Goal: Transaction & Acquisition: Book appointment/travel/reservation

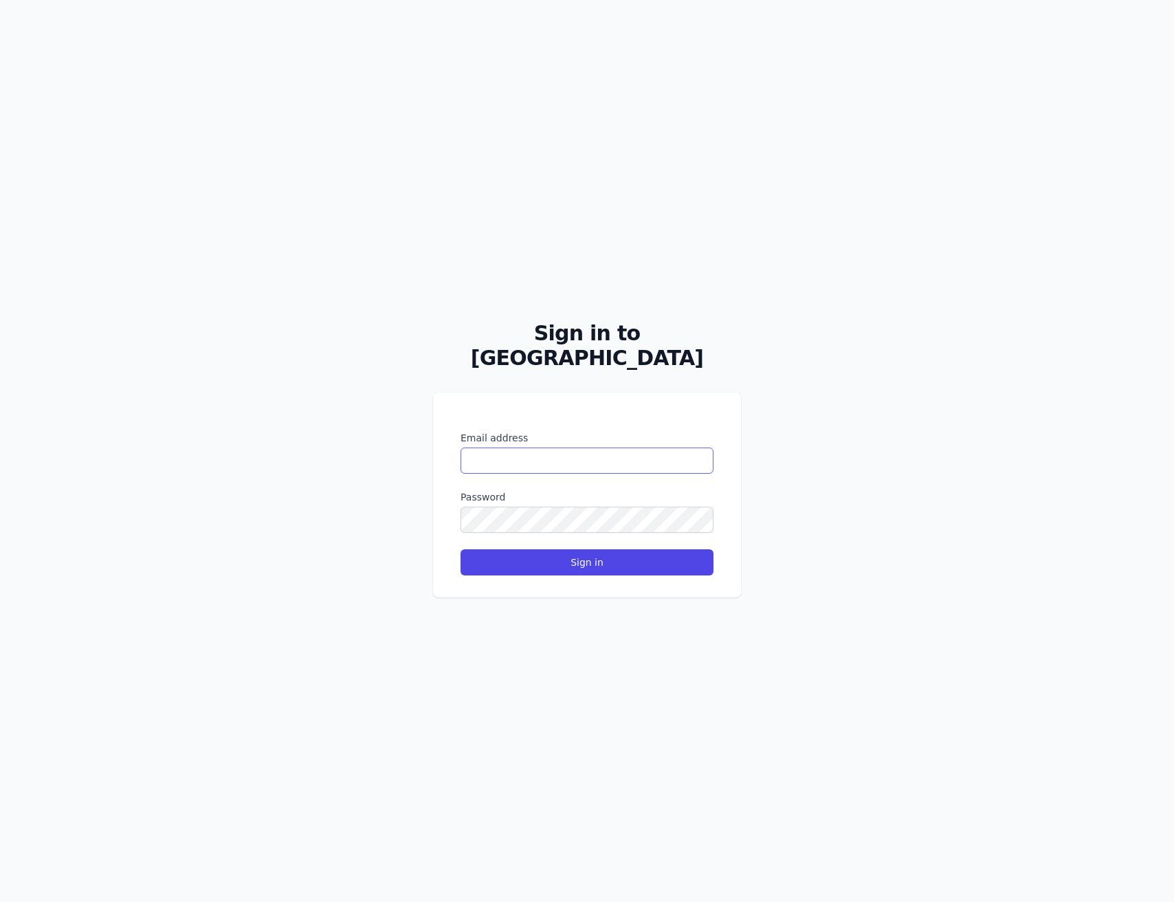
click at [563, 448] on input "Email address" at bounding box center [586, 460] width 253 height 26
type input "**********"
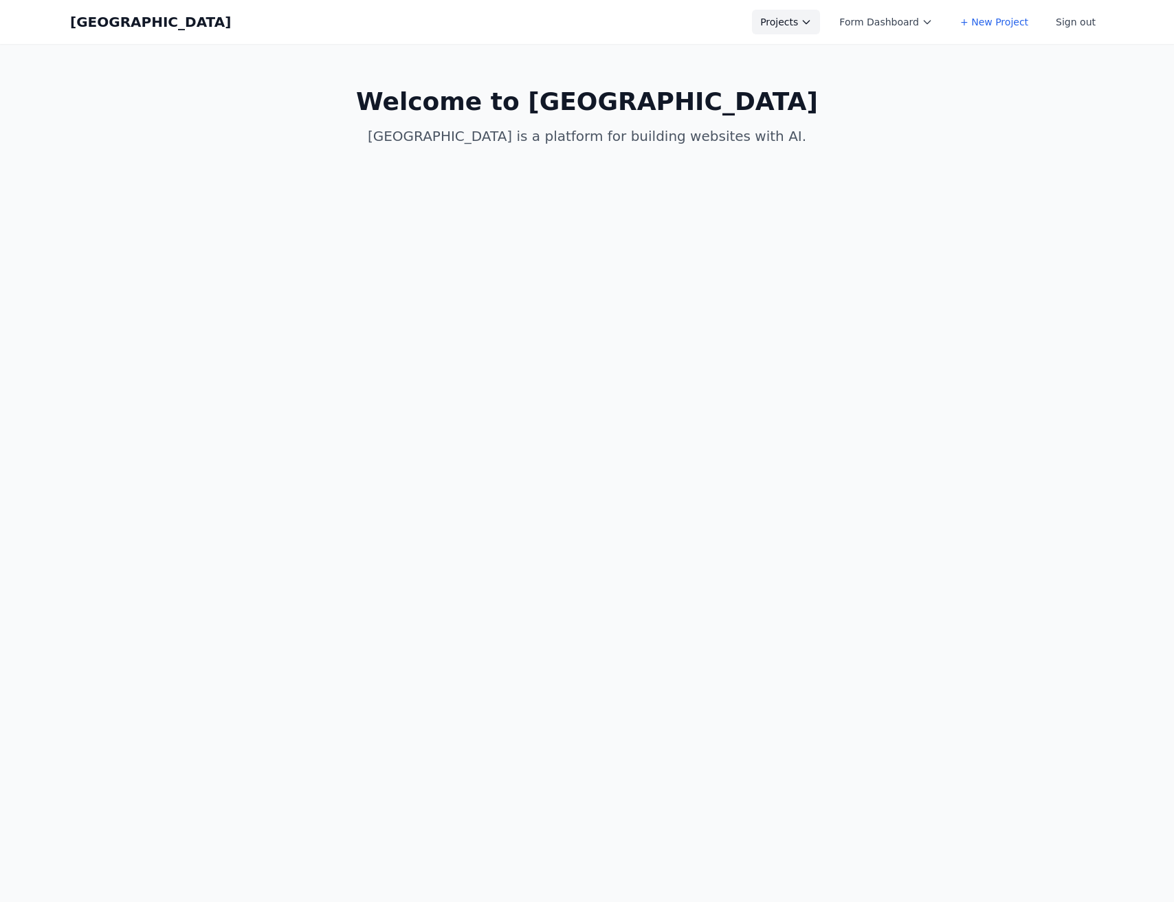
click at [801, 22] on button "Projects" at bounding box center [786, 22] width 68 height 25
click at [787, 53] on link "arnie.io" at bounding box center [829, 62] width 154 height 38
click at [792, 87] on link "+ New Project" at bounding box center [829, 99] width 154 height 25
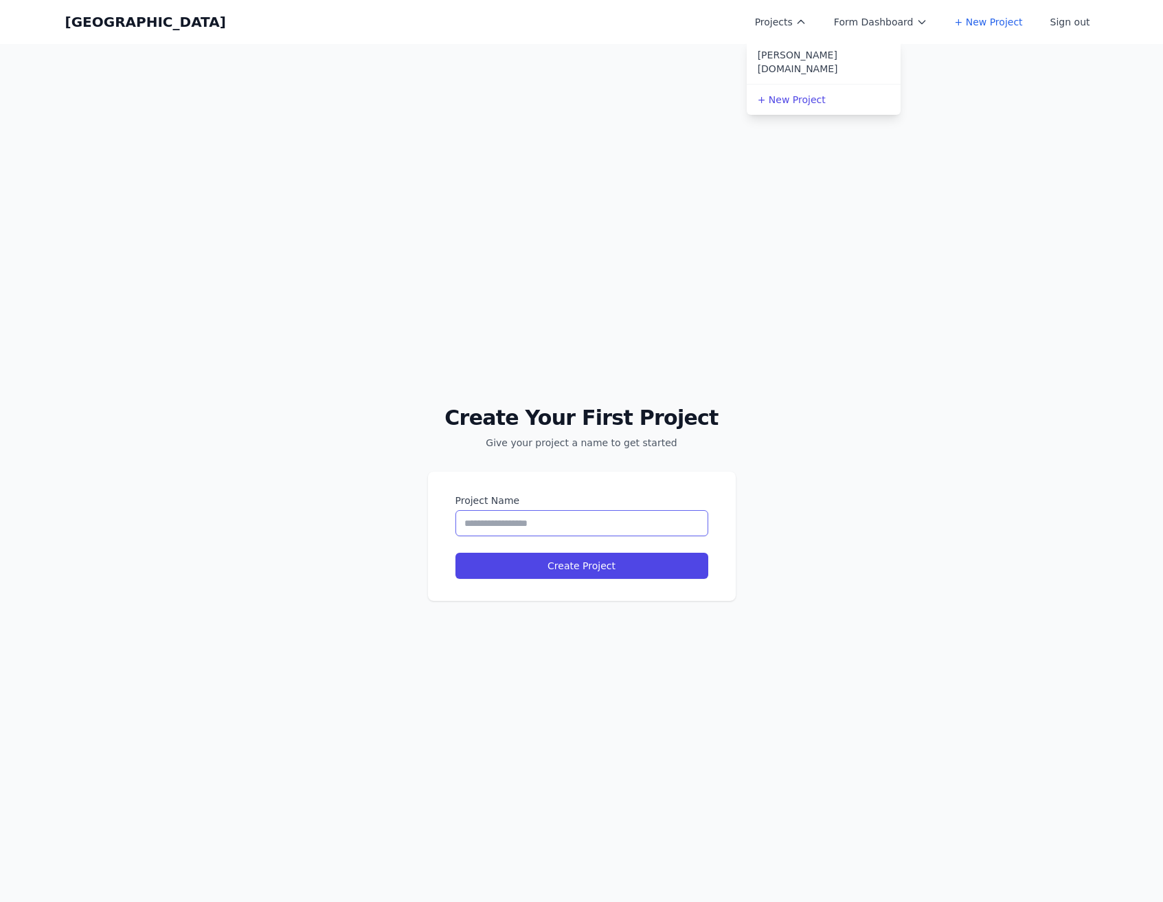
click at [572, 523] on input "Project Name" at bounding box center [582, 523] width 253 height 26
type input "**********"
click at [456, 552] on button "Create Project" at bounding box center [582, 565] width 253 height 26
select select "**"
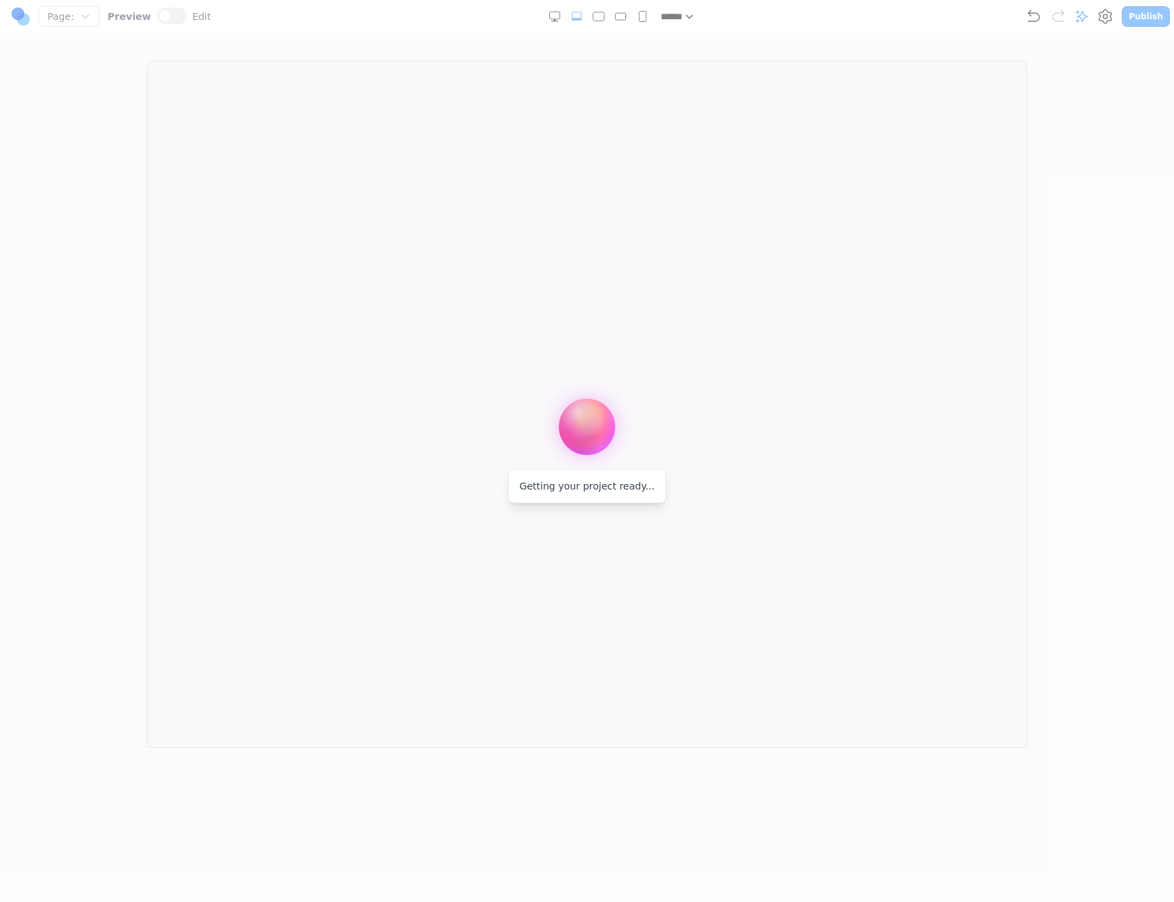
click at [1105, 18] on div at bounding box center [587, 451] width 1174 height 902
click at [1110, 12] on div at bounding box center [587, 451] width 1174 height 902
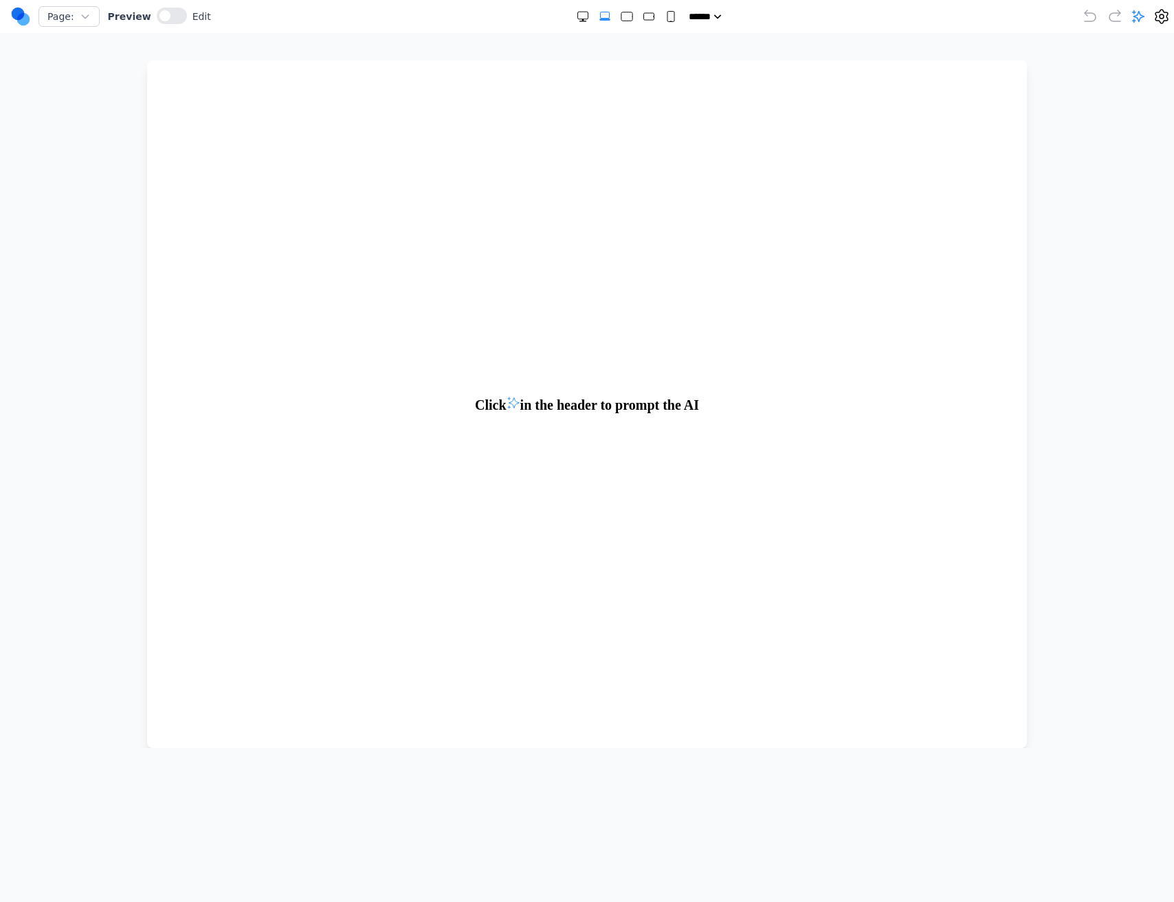
click at [863, 227] on body "Click in the header to prompt the AI" at bounding box center [587, 403] width 880 height 687
click at [1134, 10] on icon at bounding box center [1138, 17] width 14 height 14
type textarea "**********"
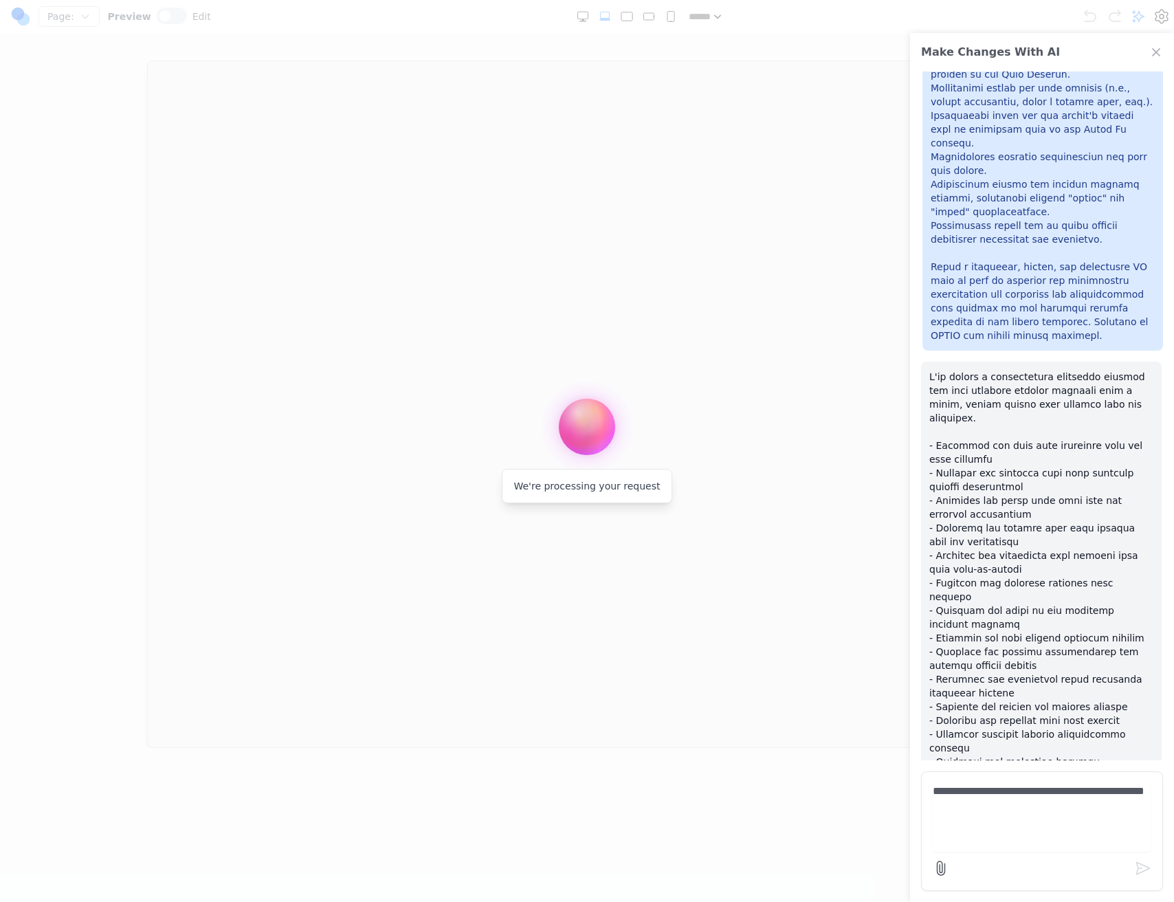
scroll to position [1618, 0]
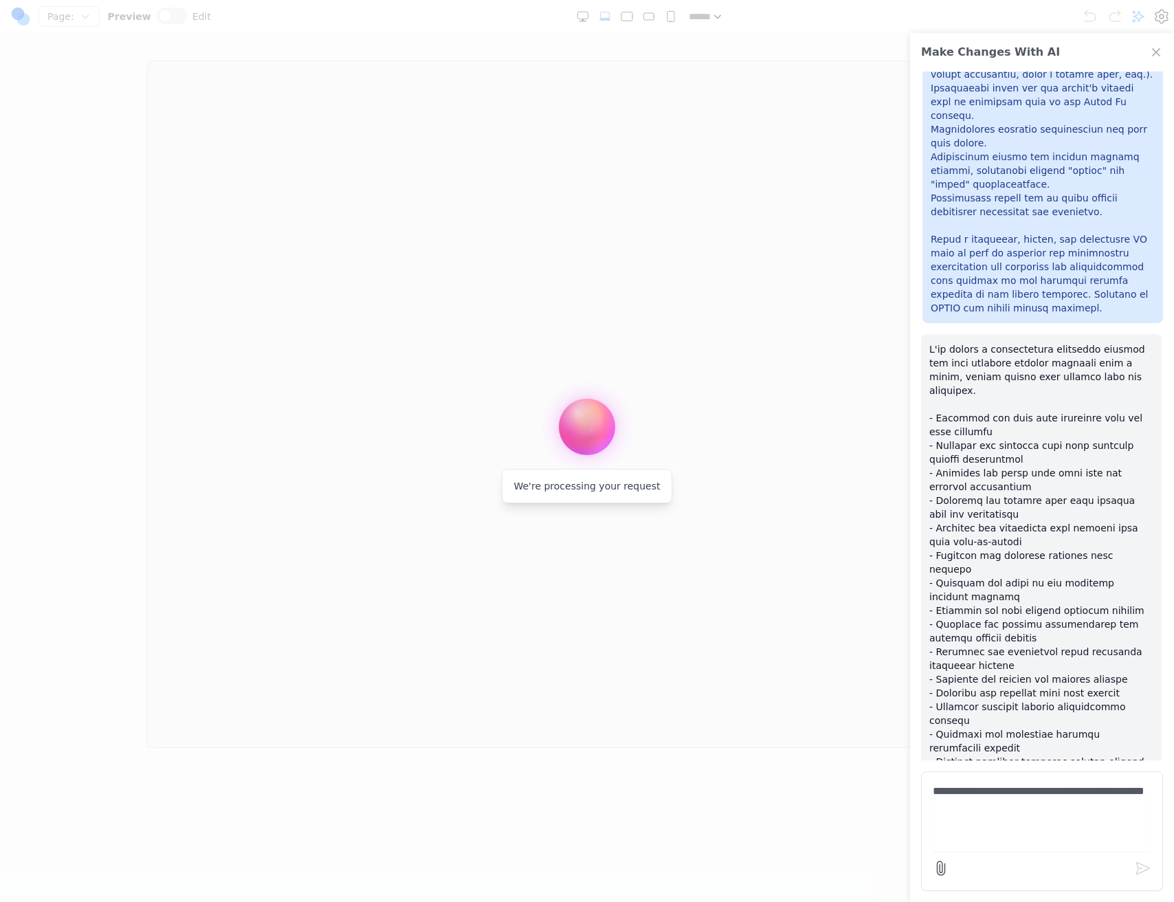
click at [458, 56] on div at bounding box center [587, 451] width 1174 height 902
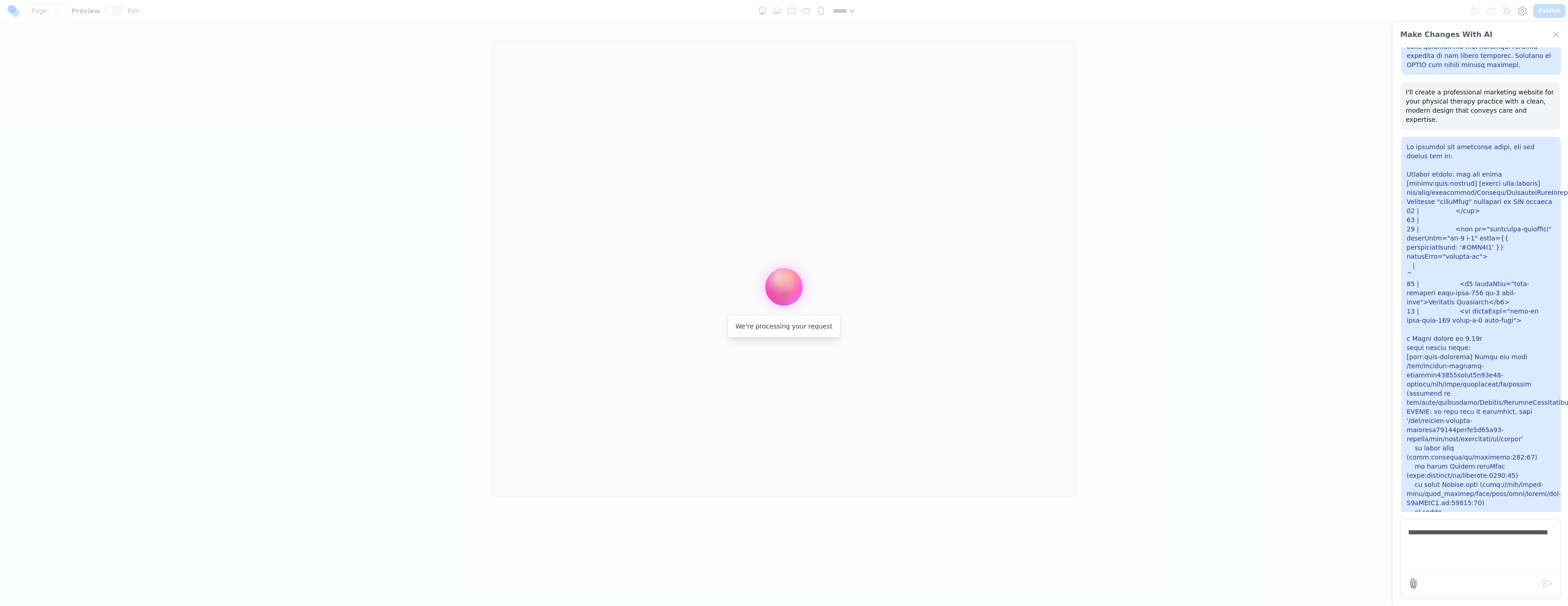
scroll to position [1205, 0]
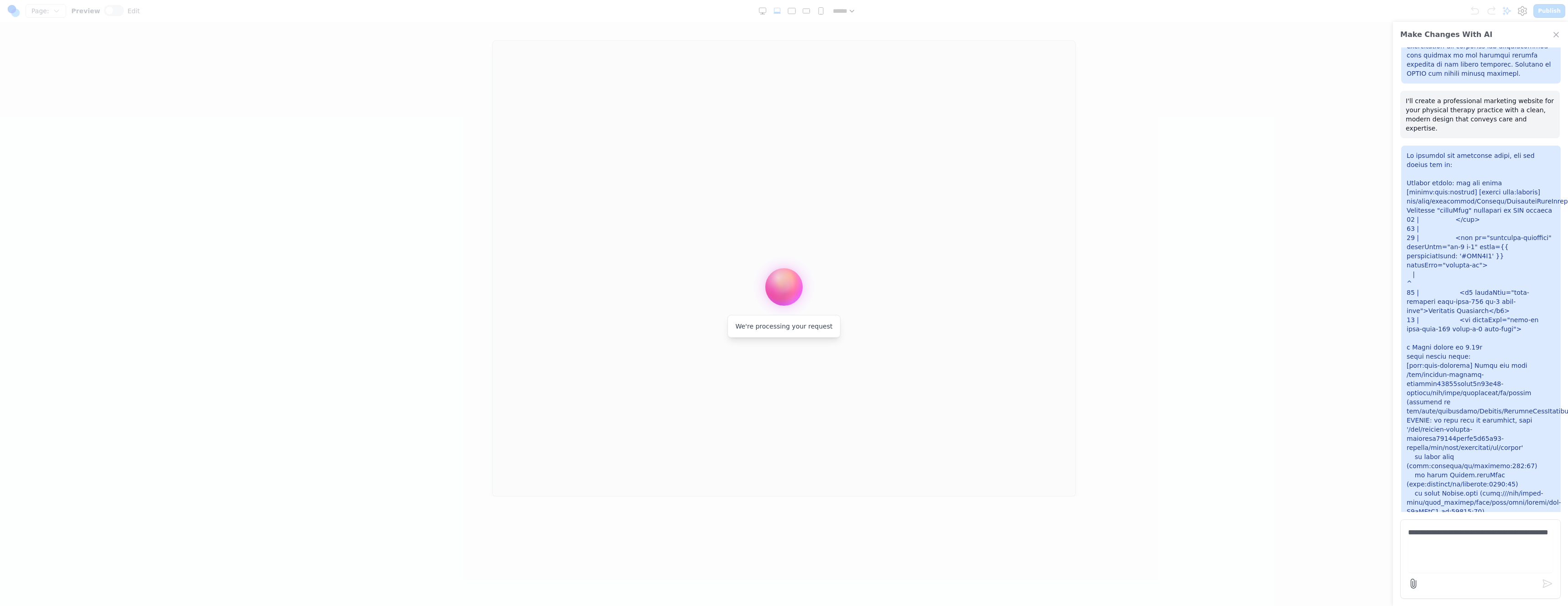
click at [778, 151] on p at bounding box center [1481, 383] width 149 height 465
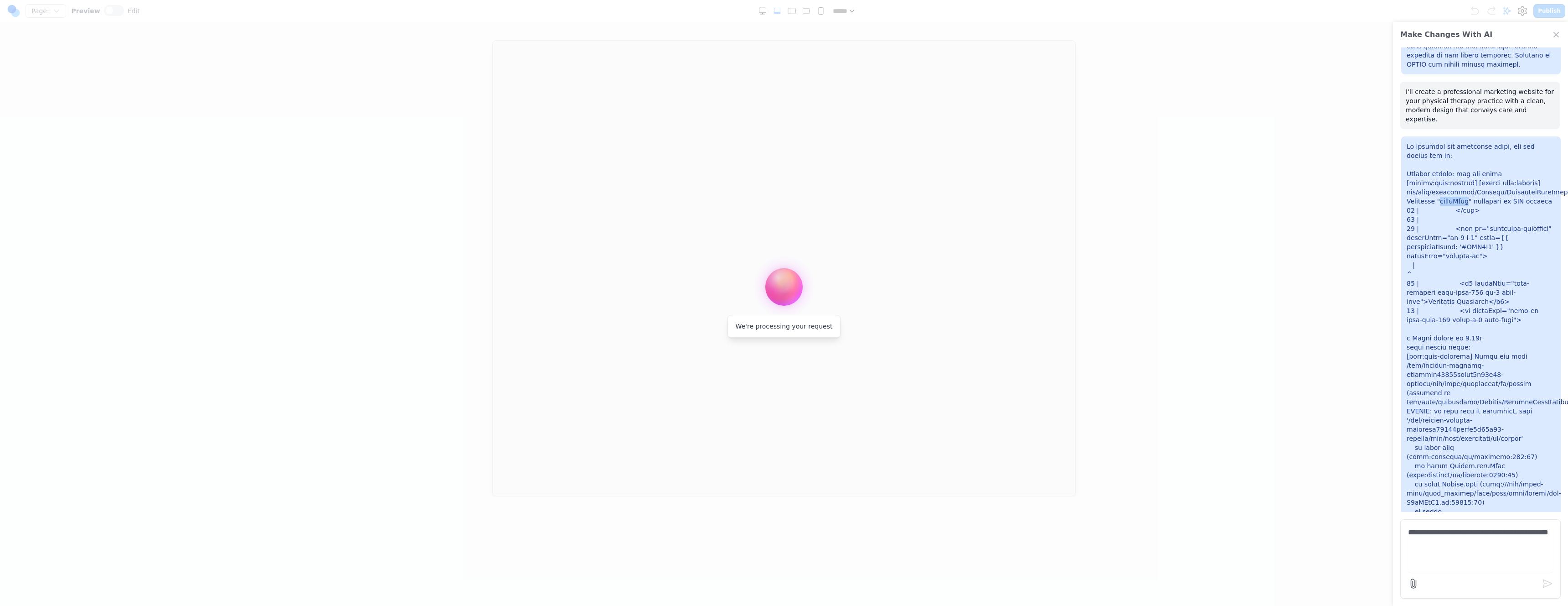
scroll to position [1215, 0]
click at [778, 155] on p at bounding box center [1481, 373] width 149 height 465
click at [778, 163] on p at bounding box center [1481, 373] width 149 height 465
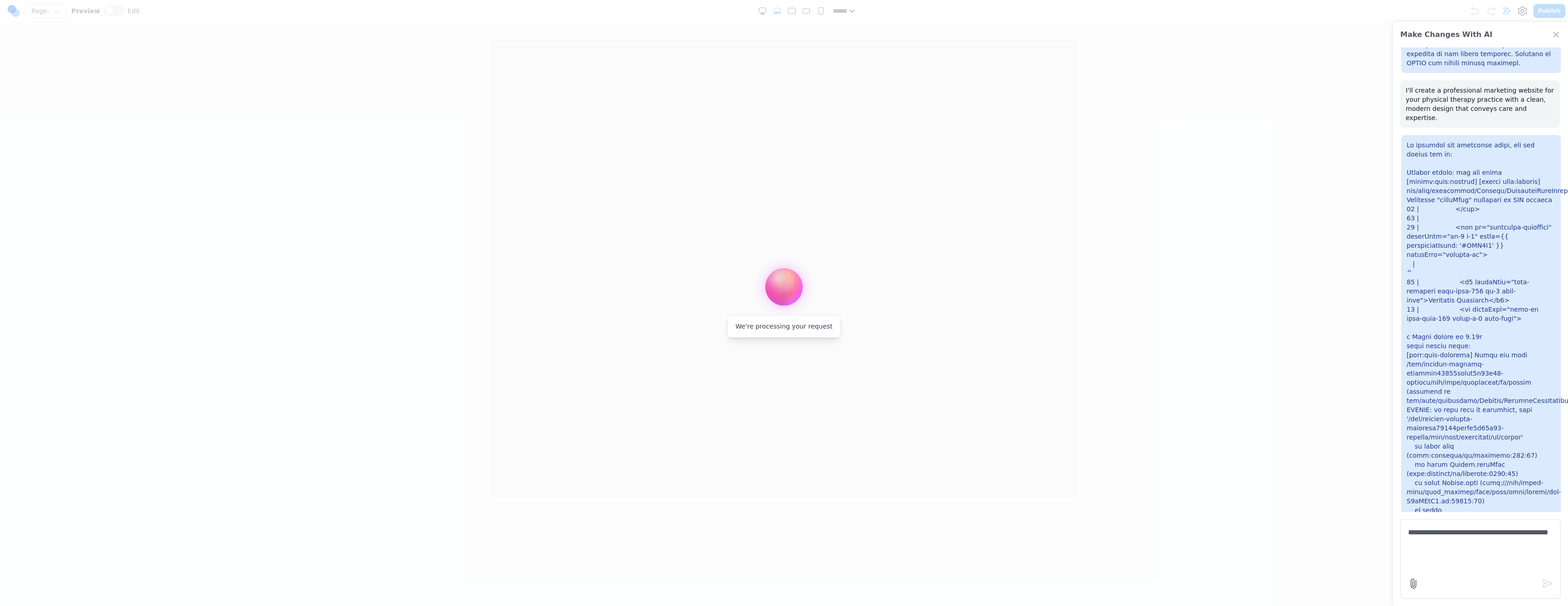
click at [778, 155] on p at bounding box center [1481, 373] width 149 height 465
click at [778, 161] on p at bounding box center [1481, 373] width 149 height 465
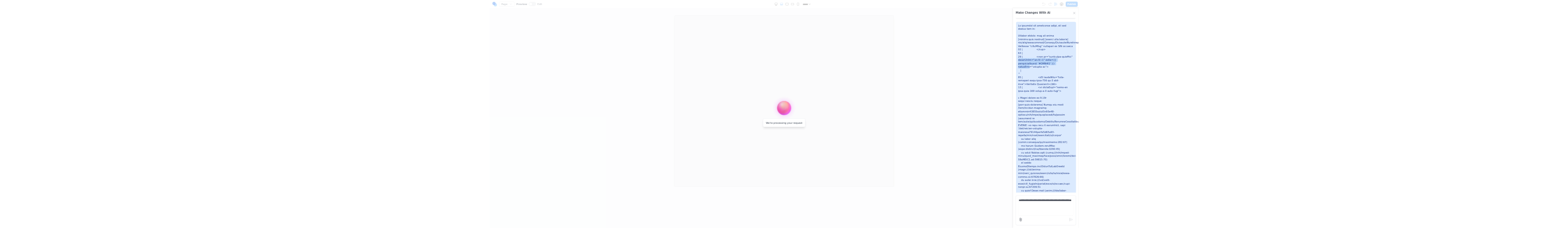
scroll to position [1303, 0]
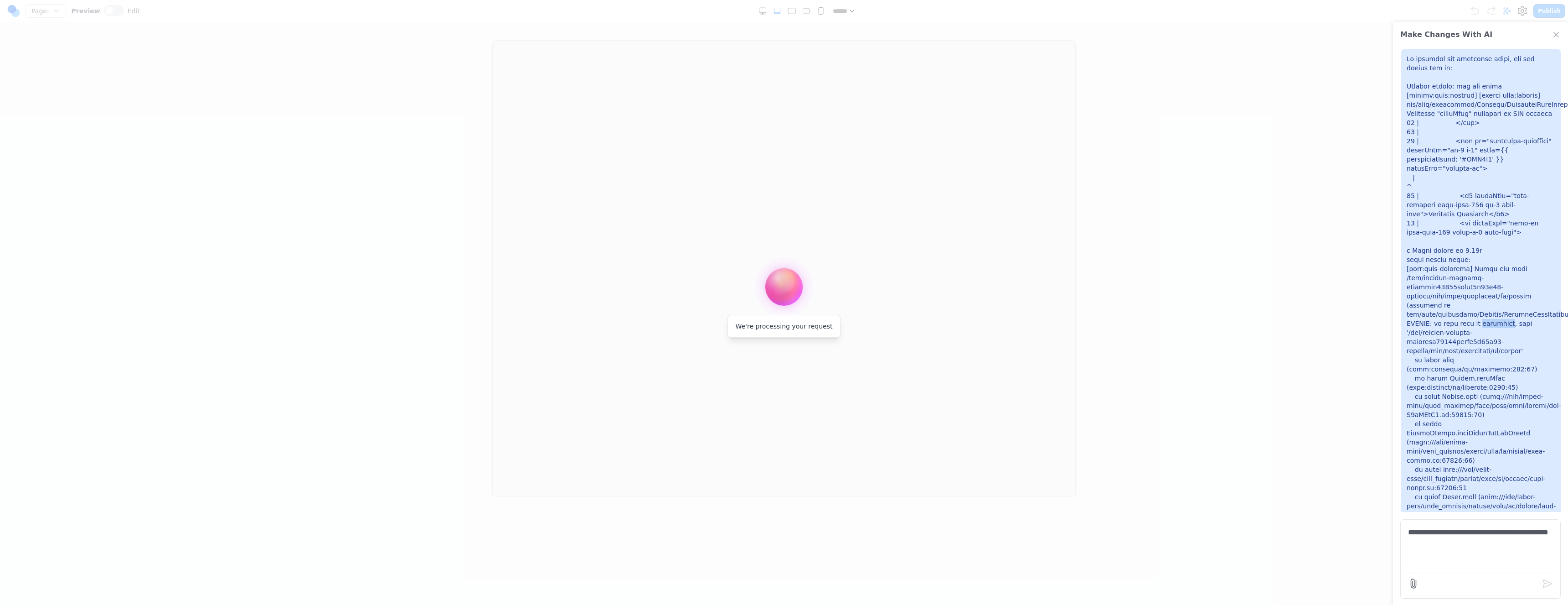
drag, startPoint x: 1475, startPoint y: 221, endPoint x: 1348, endPoint y: 190, distance: 130.7
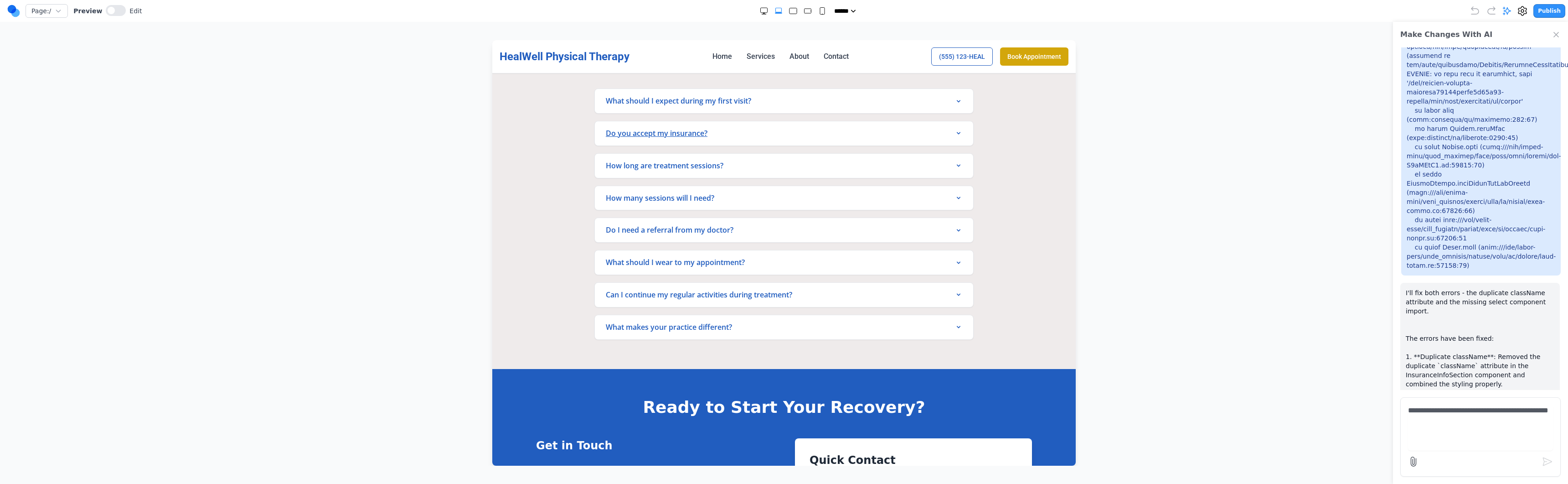
scroll to position [2110, 0]
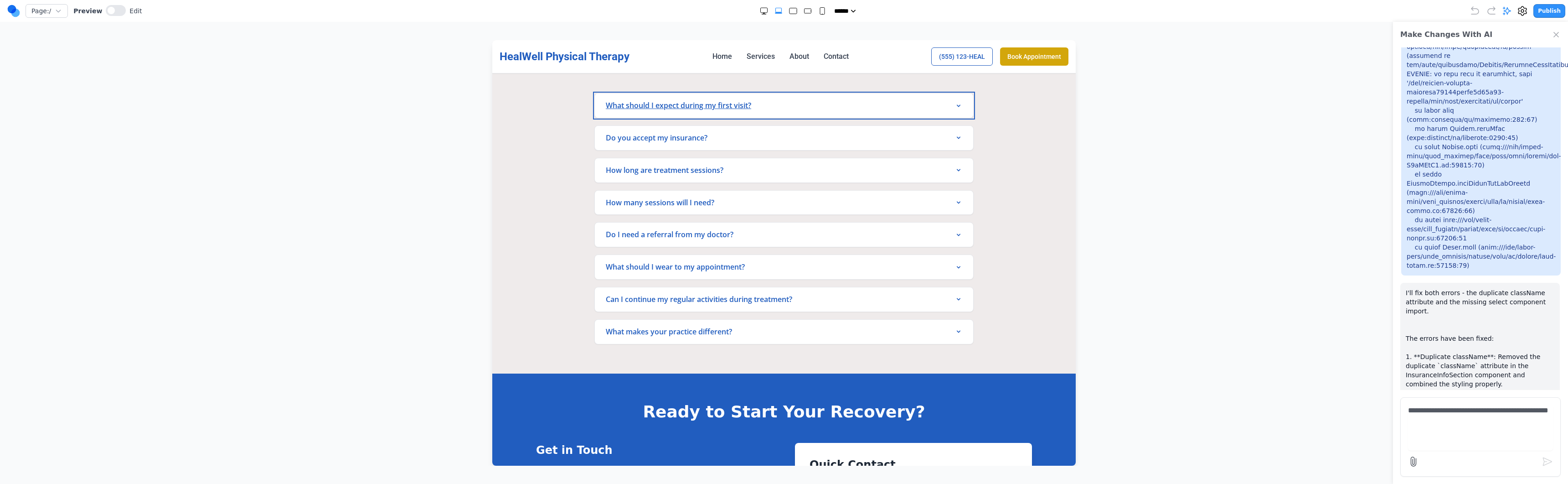
click at [778, 104] on button "What should I expect during my first visit?" at bounding box center [784, 106] width 378 height 24
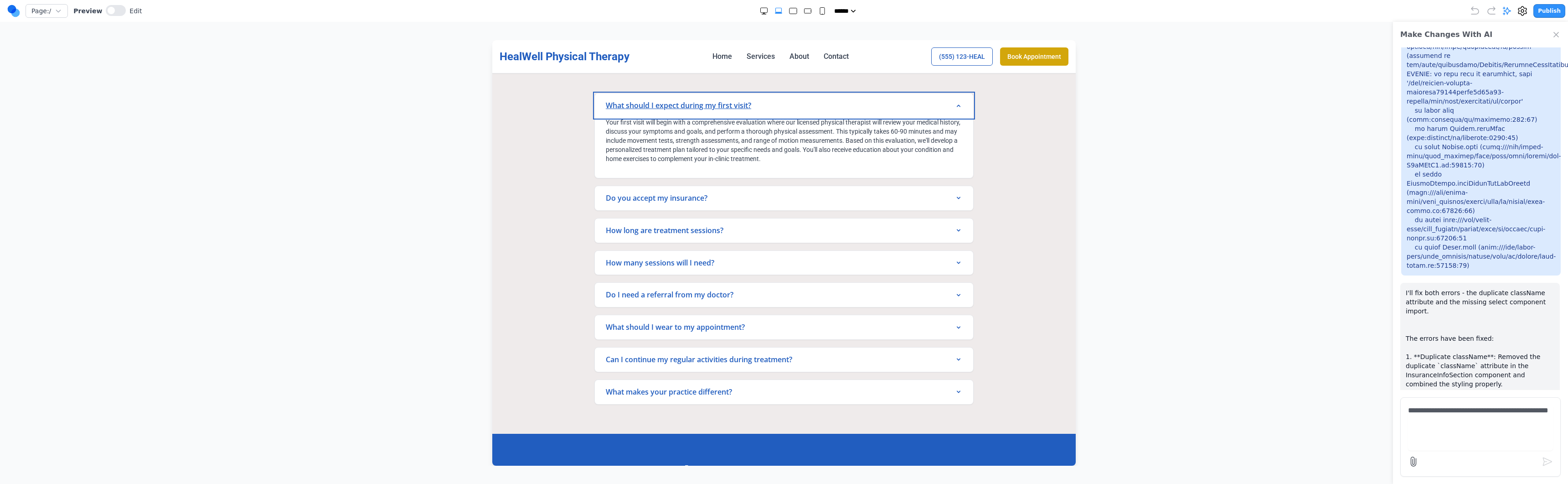
click at [778, 104] on button "What should I expect during my first visit?" at bounding box center [784, 106] width 378 height 24
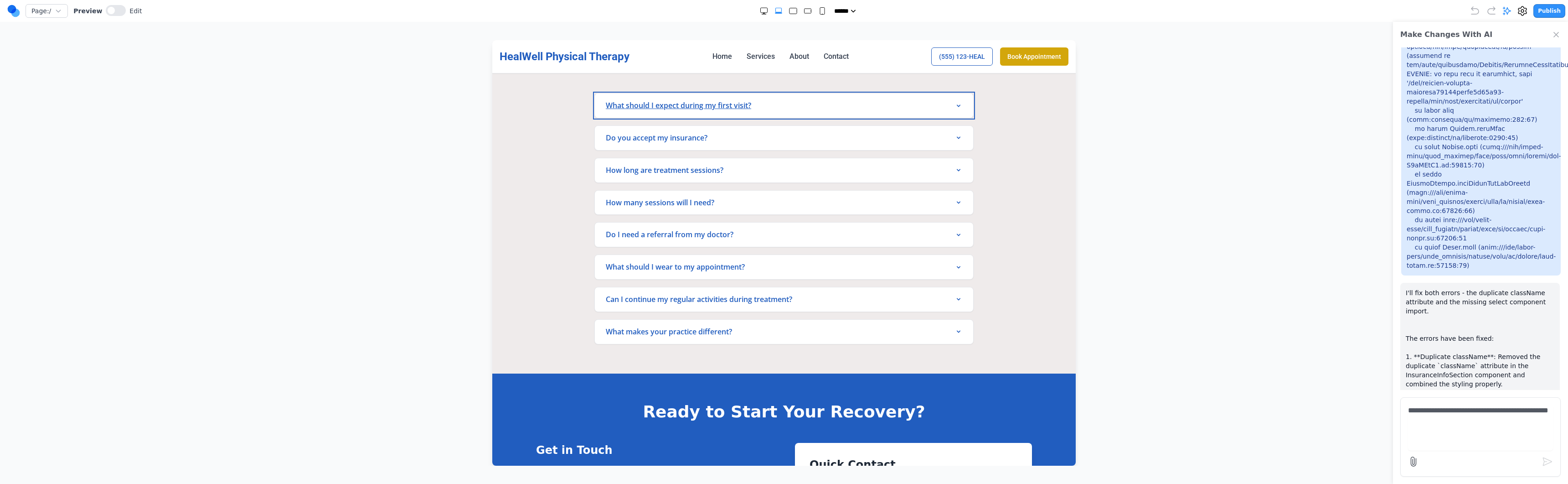
click at [778, 106] on button "What should I expect during my first visit?" at bounding box center [784, 106] width 378 height 24
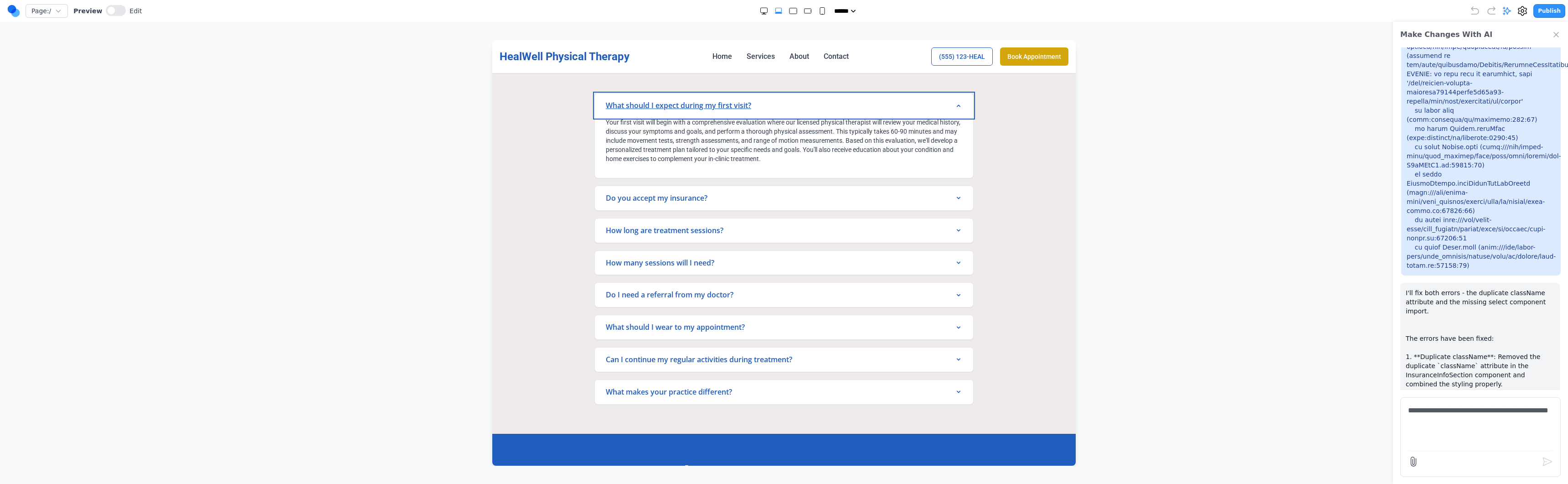
click at [778, 106] on button "What should I expect during my first visit?" at bounding box center [784, 106] width 378 height 24
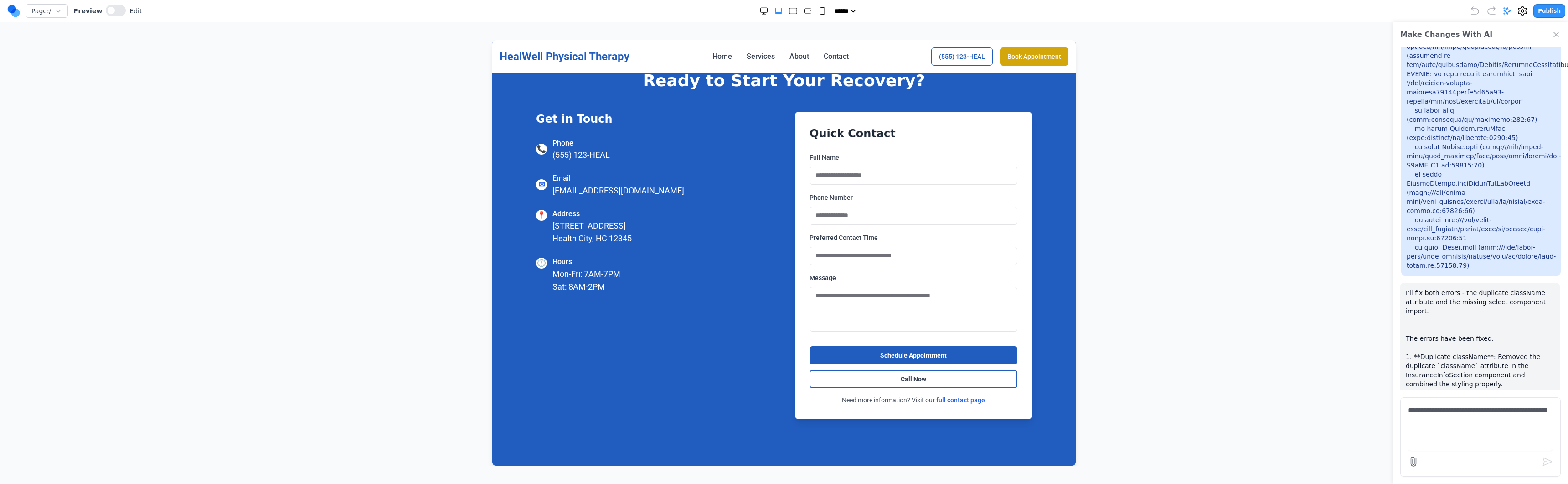
scroll to position [2450, 0]
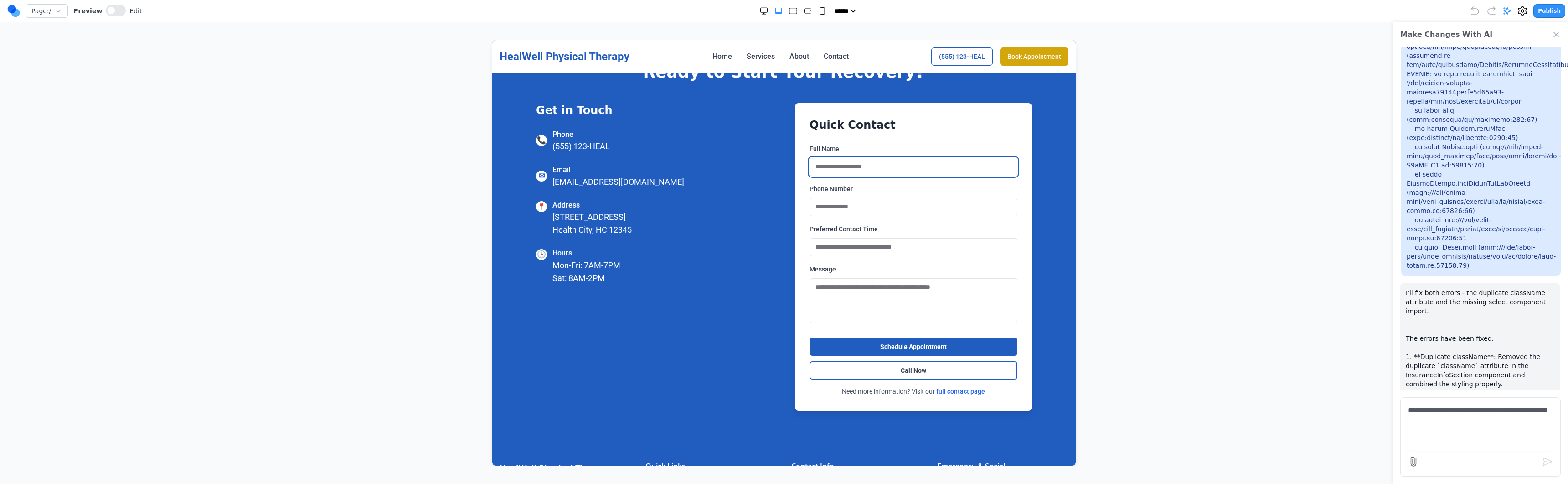
click at [778, 167] on input "Full Name" at bounding box center [913, 167] width 208 height 18
click at [778, 201] on input "Phone Number" at bounding box center [913, 206] width 208 height 18
drag, startPoint x: 947, startPoint y: 249, endPoint x: 954, endPoint y: 250, distance: 7.1
click at [778, 249] on input "Preferred Contact Time" at bounding box center [913, 247] width 208 height 18
click at [778, 295] on textarea "Message" at bounding box center [913, 300] width 208 height 44
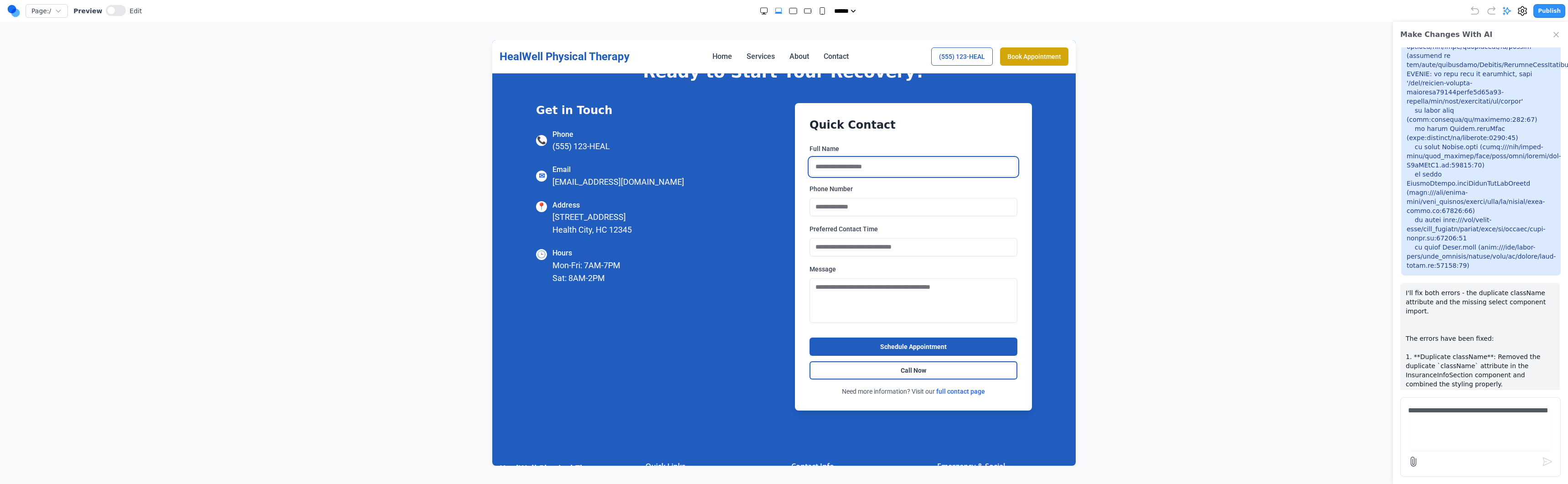
click at [778, 159] on input "Full Name" at bounding box center [913, 167] width 208 height 18
type input "**********"
type input "********"
type textarea "**********"
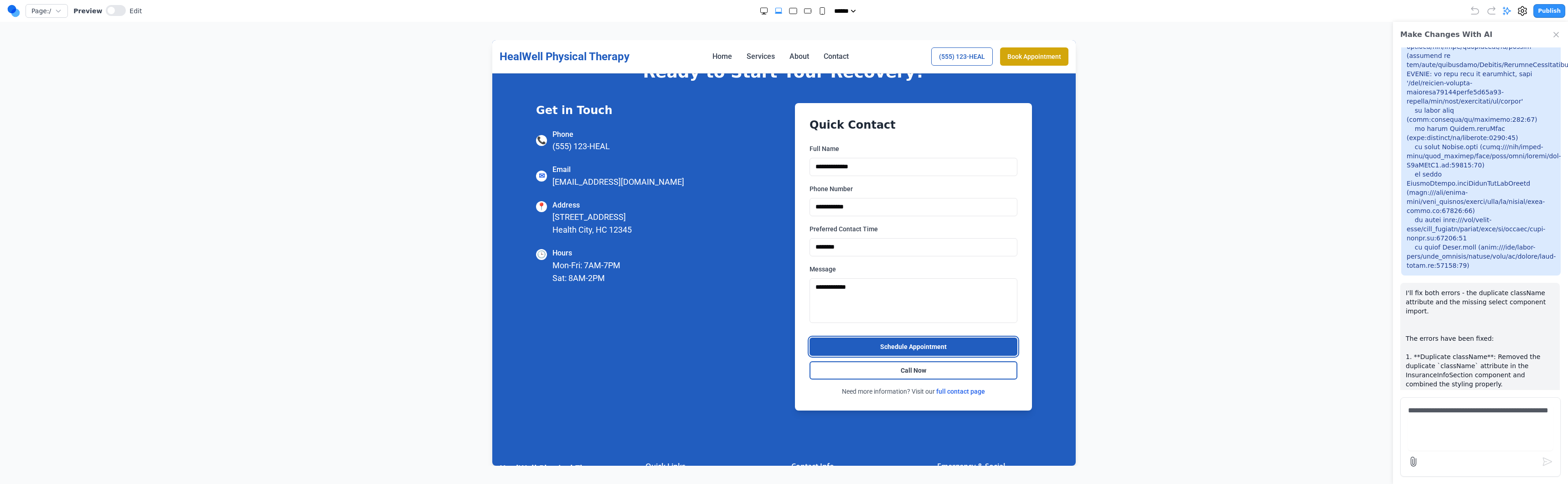
click at [778, 349] on button "Schedule Appointment" at bounding box center [913, 346] width 208 height 18
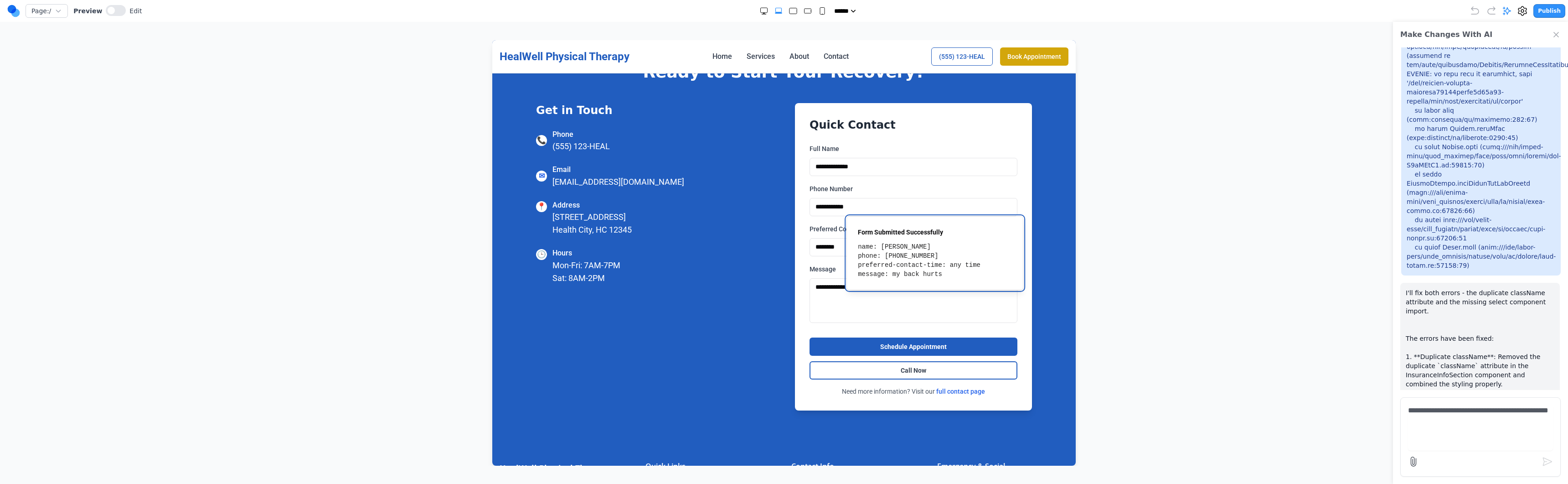
drag, startPoint x: 787, startPoint y: 256, endPoint x: 866, endPoint y: 300, distance: 90.4
click at [778, 237] on div "Form Submitted Successfully" at bounding box center [919, 232] width 123 height 9
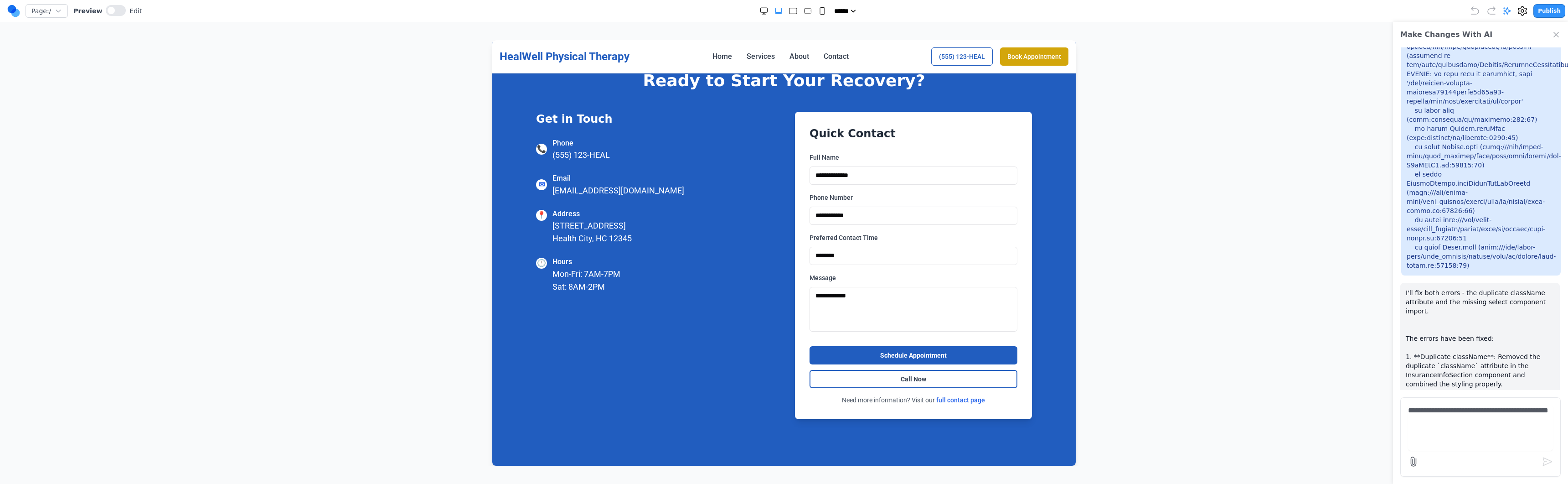
scroll to position [2441, 0]
click at [763, 53] on link "Services" at bounding box center [761, 56] width 29 height 11
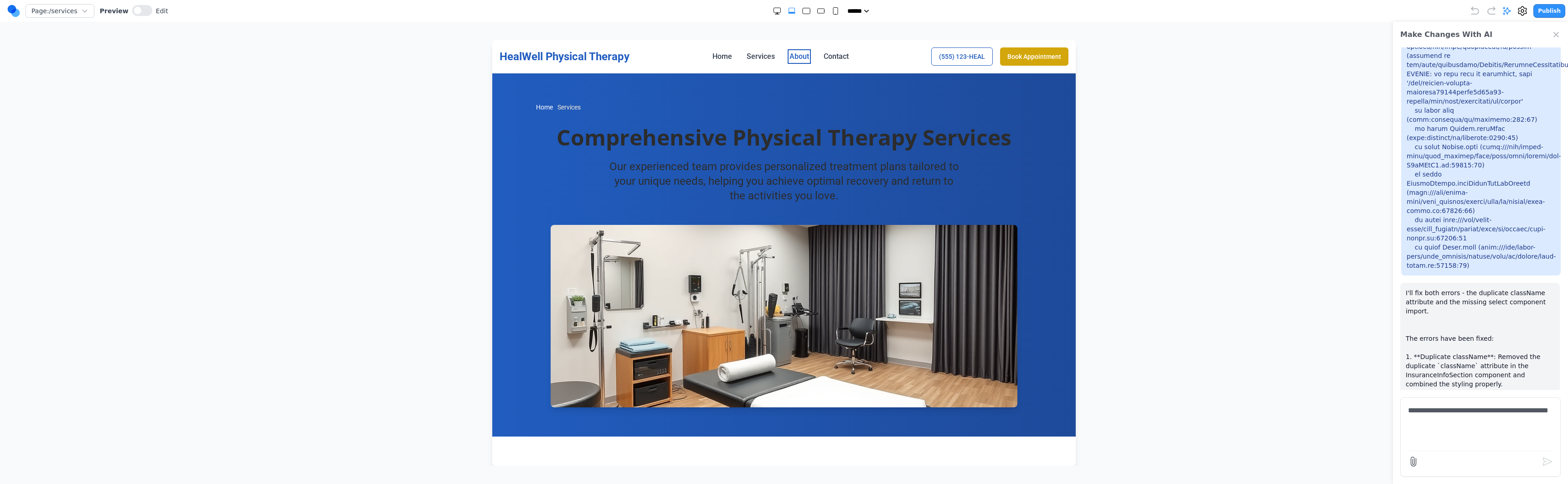
click at [778, 54] on link "About" at bounding box center [799, 56] width 20 height 11
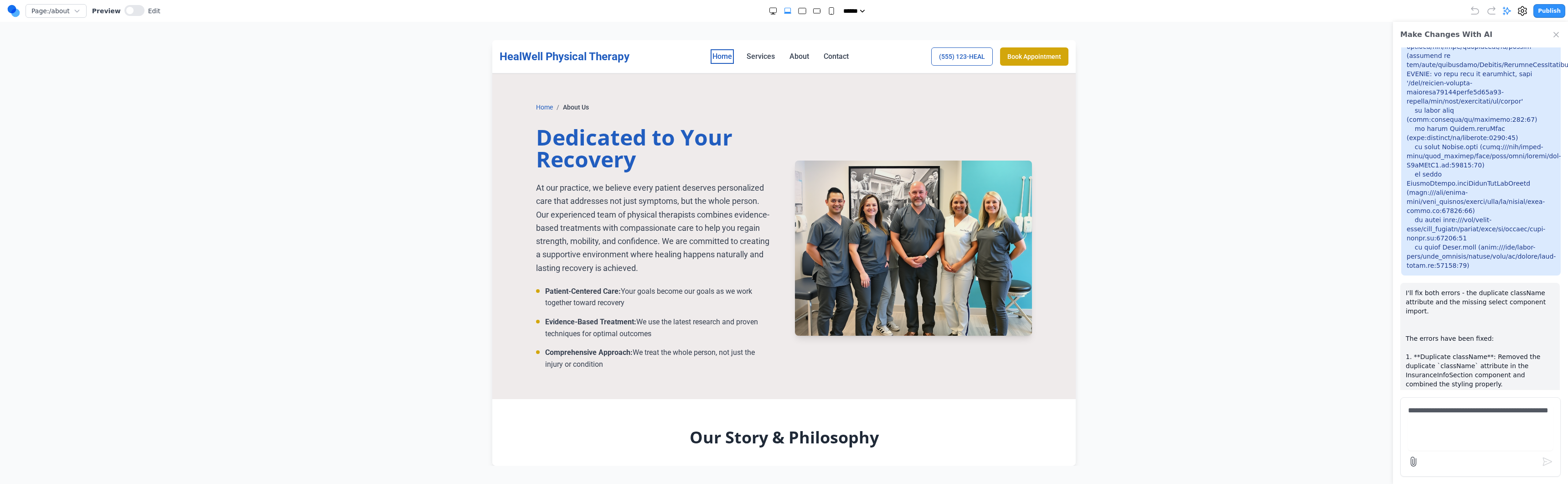
click at [724, 54] on link "Home" at bounding box center [722, 56] width 20 height 11
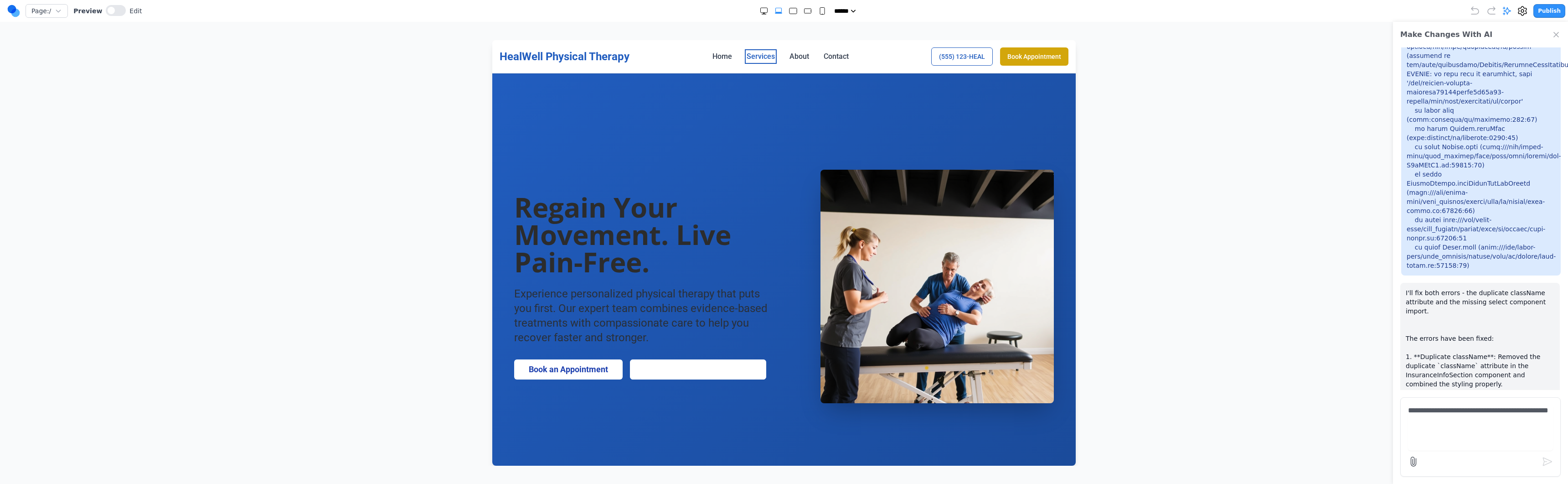
click at [766, 54] on link "Services" at bounding box center [761, 56] width 29 height 11
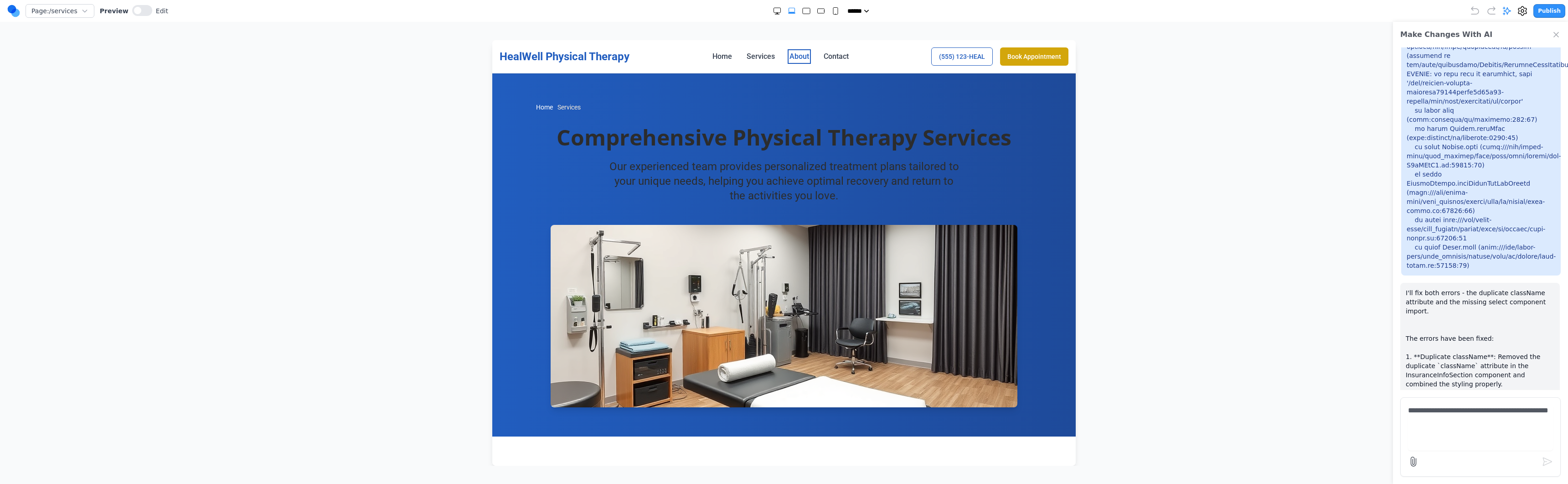
click at [778, 52] on link "About" at bounding box center [799, 56] width 20 height 11
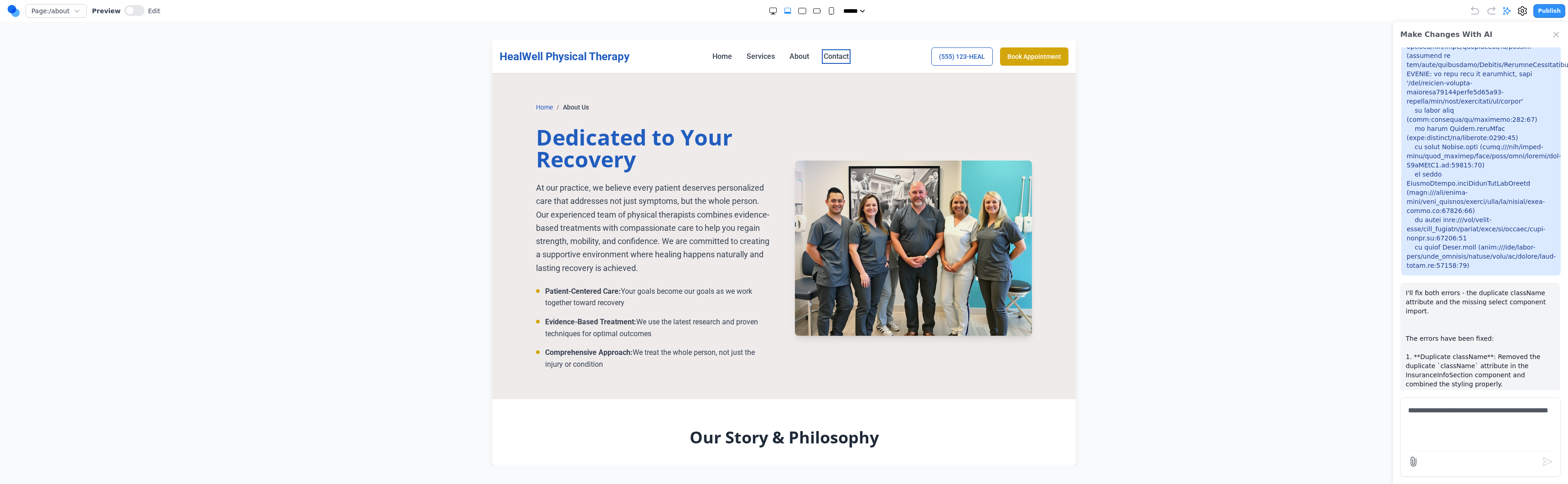
click at [778, 53] on link "Contact" at bounding box center [836, 56] width 25 height 11
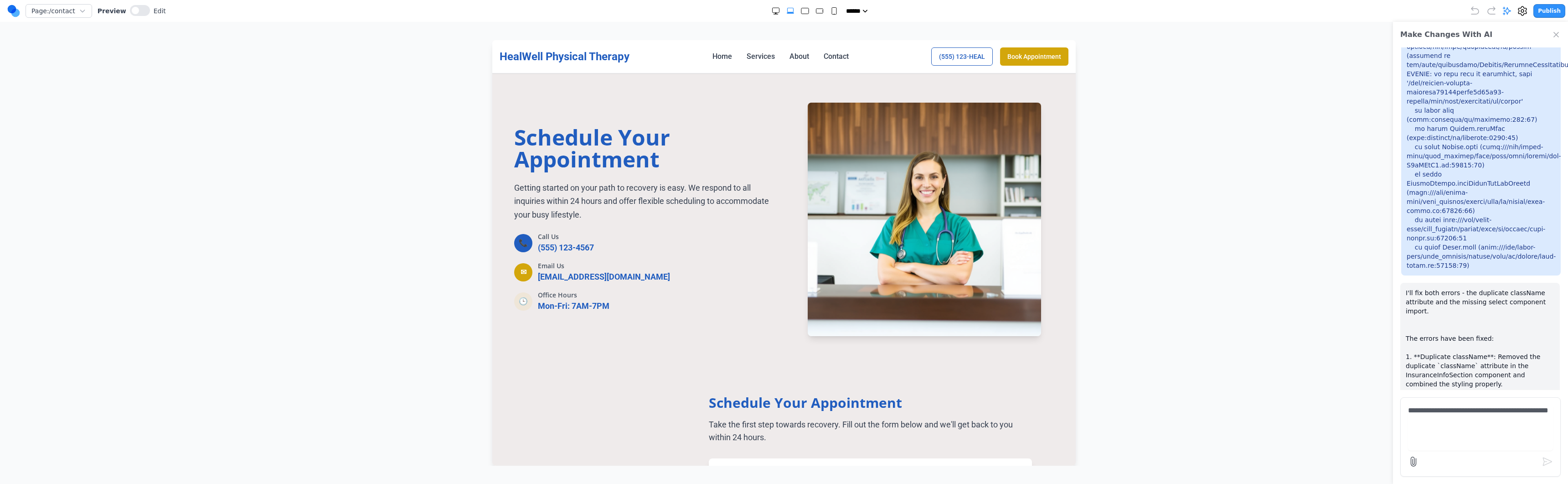
click at [775, 54] on nav "Home Services About Contact" at bounding box center [780, 56] width 136 height 11
click at [750, 54] on link "Services" at bounding box center [761, 56] width 29 height 11
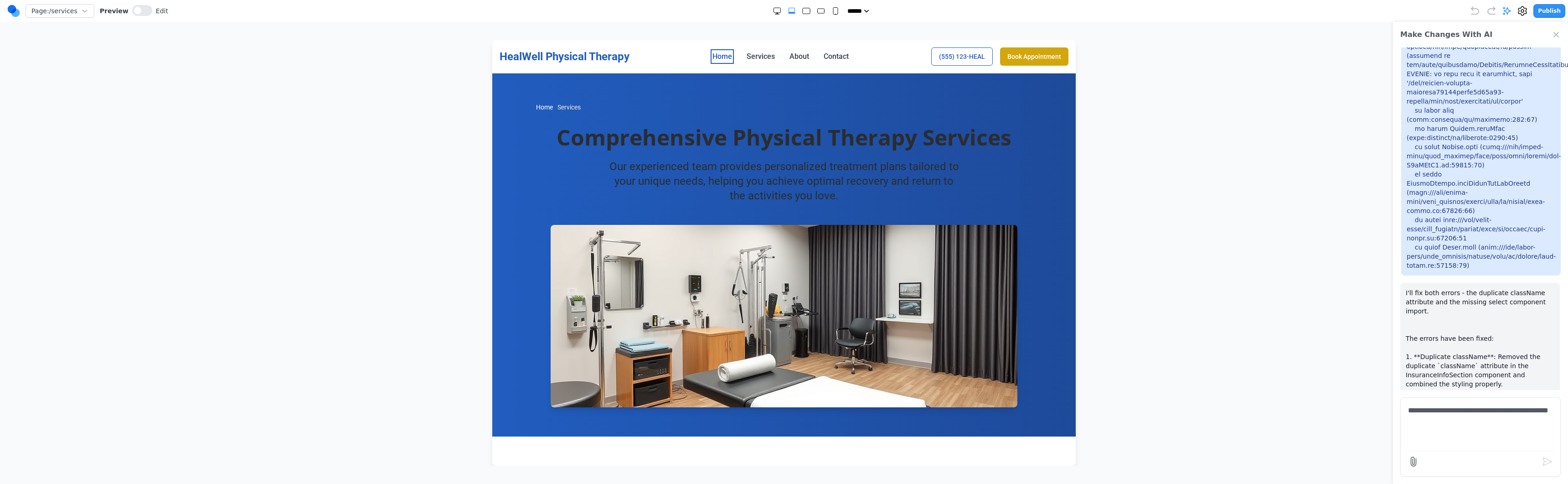
click at [724, 54] on link "Home" at bounding box center [722, 56] width 20 height 11
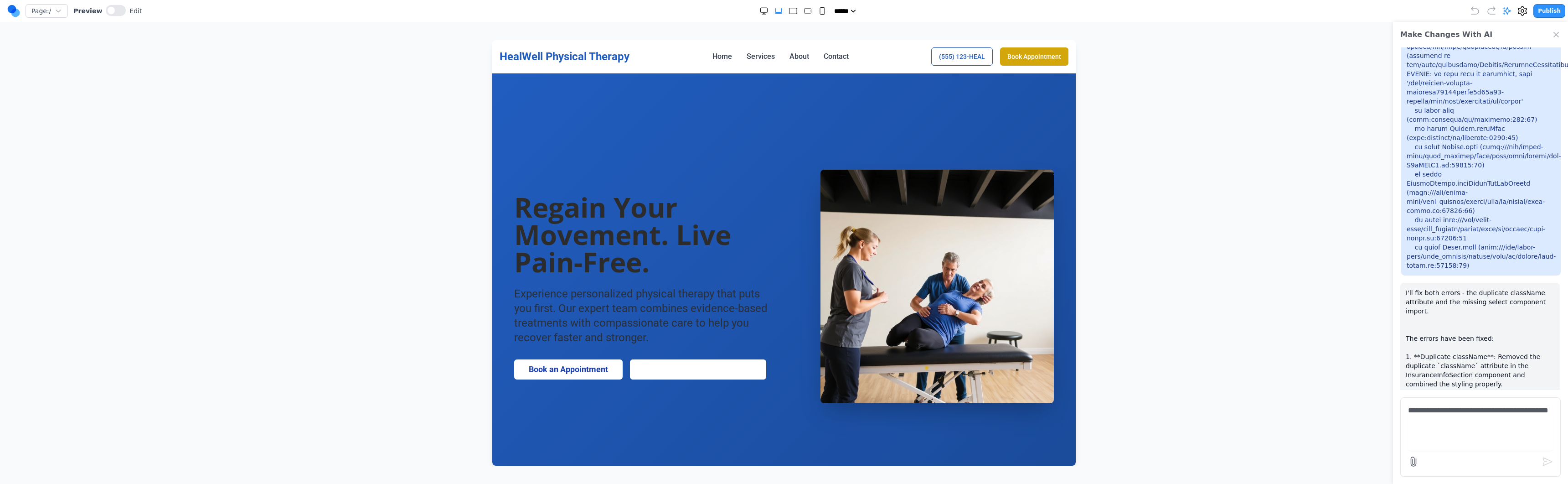
click at [773, 56] on nav "Home Services About Contact" at bounding box center [780, 56] width 136 height 11
click at [778, 56] on nav "Home Services About Contact" at bounding box center [780, 56] width 136 height 11
click at [778, 56] on link "Contact" at bounding box center [836, 56] width 25 height 11
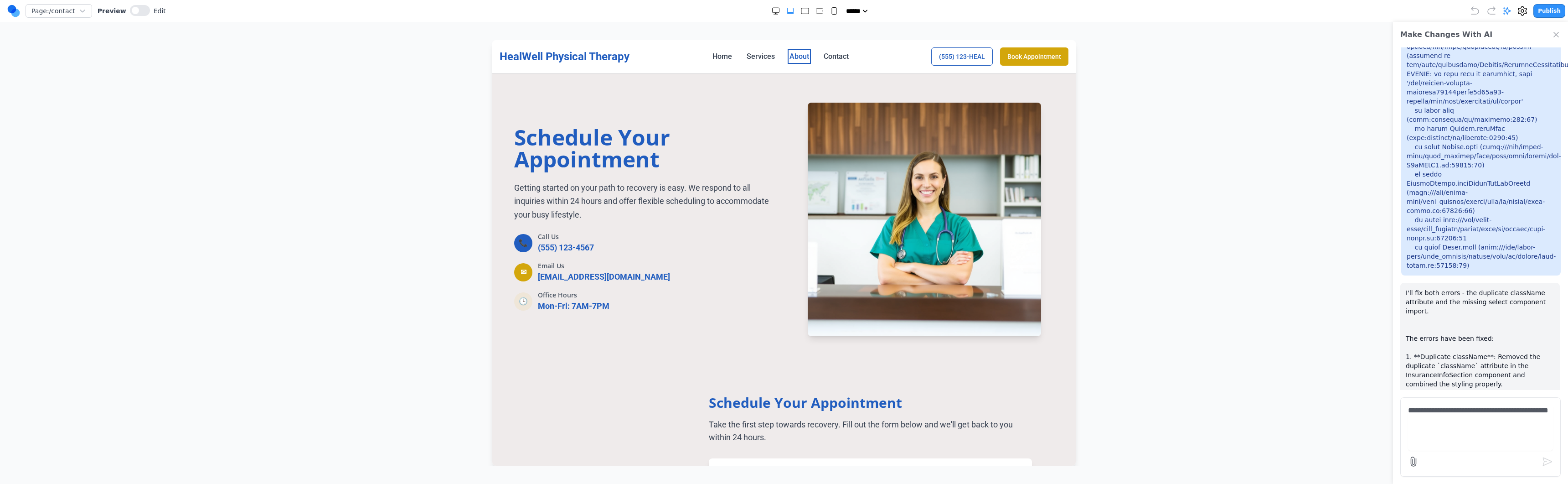
click at [778, 57] on link "About" at bounding box center [799, 56] width 20 height 11
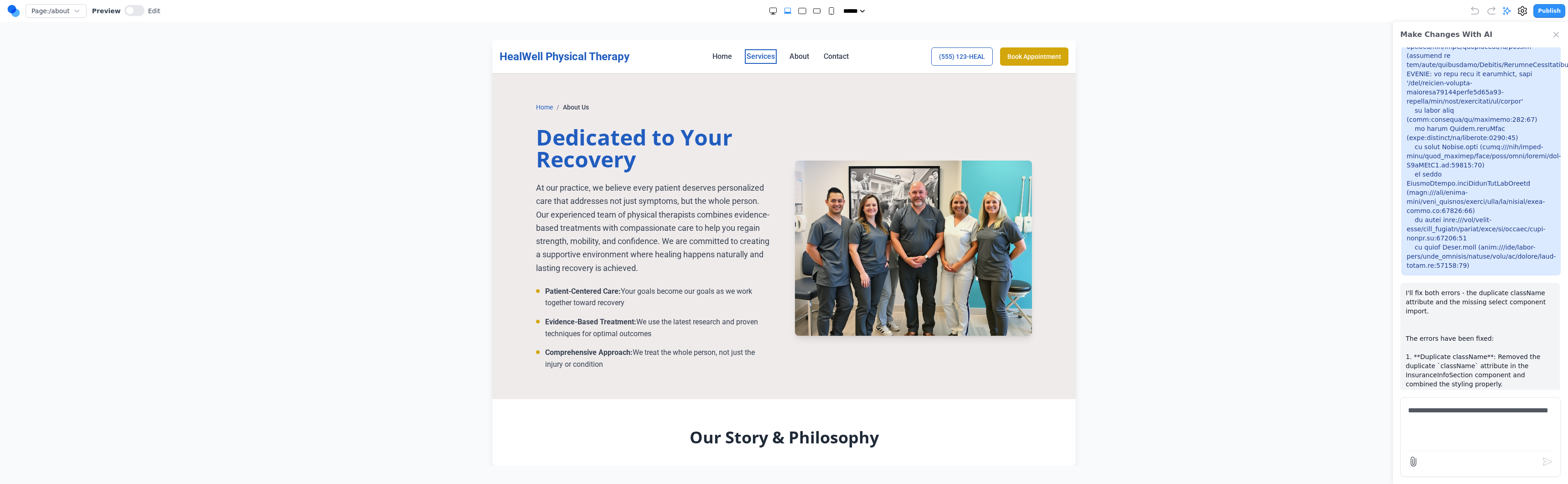
click at [760, 58] on link "Services" at bounding box center [761, 56] width 29 height 11
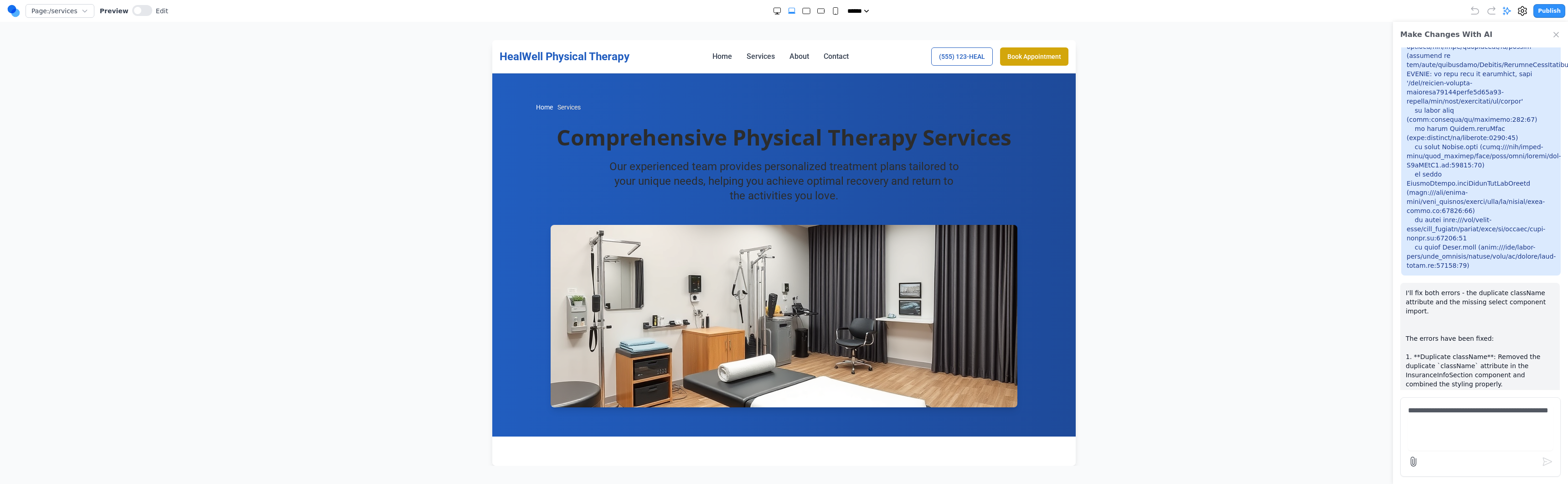
click at [704, 59] on div "HealWell Physical Therapy Home Services About Contact (555) 123-HEAL Book Appoi…" at bounding box center [784, 56] width 569 height 18
click at [747, 53] on link "Services" at bounding box center [761, 56] width 29 height 11
click at [726, 56] on link "Home" at bounding box center [722, 56] width 20 height 11
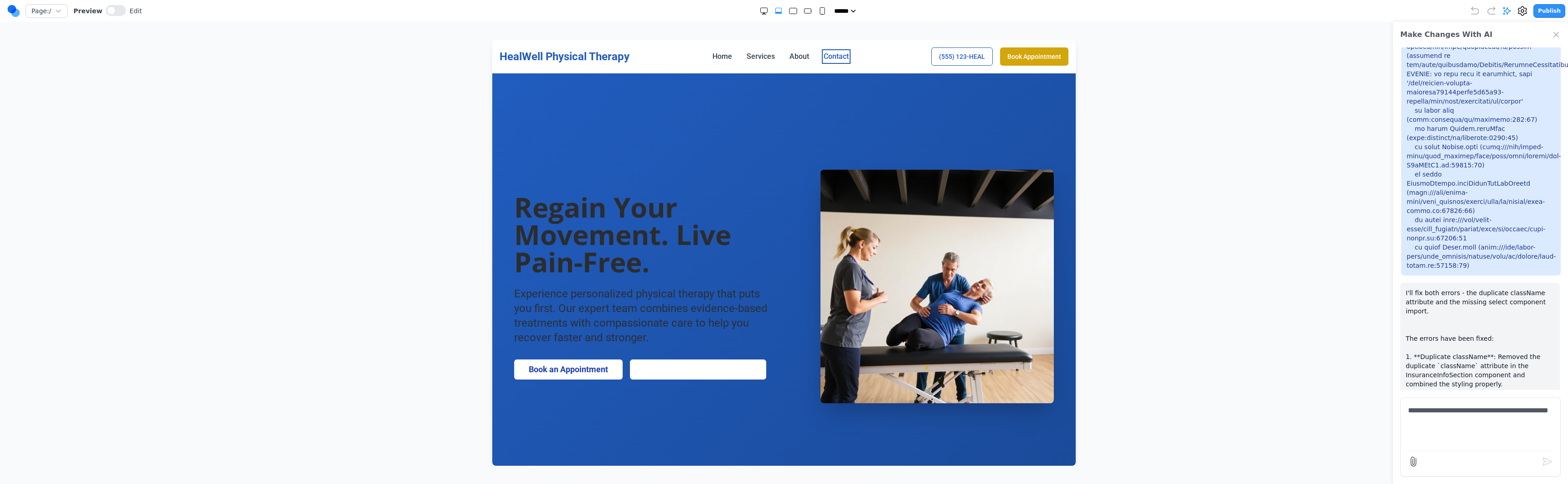
click at [778, 54] on link "Contact" at bounding box center [836, 56] width 25 height 11
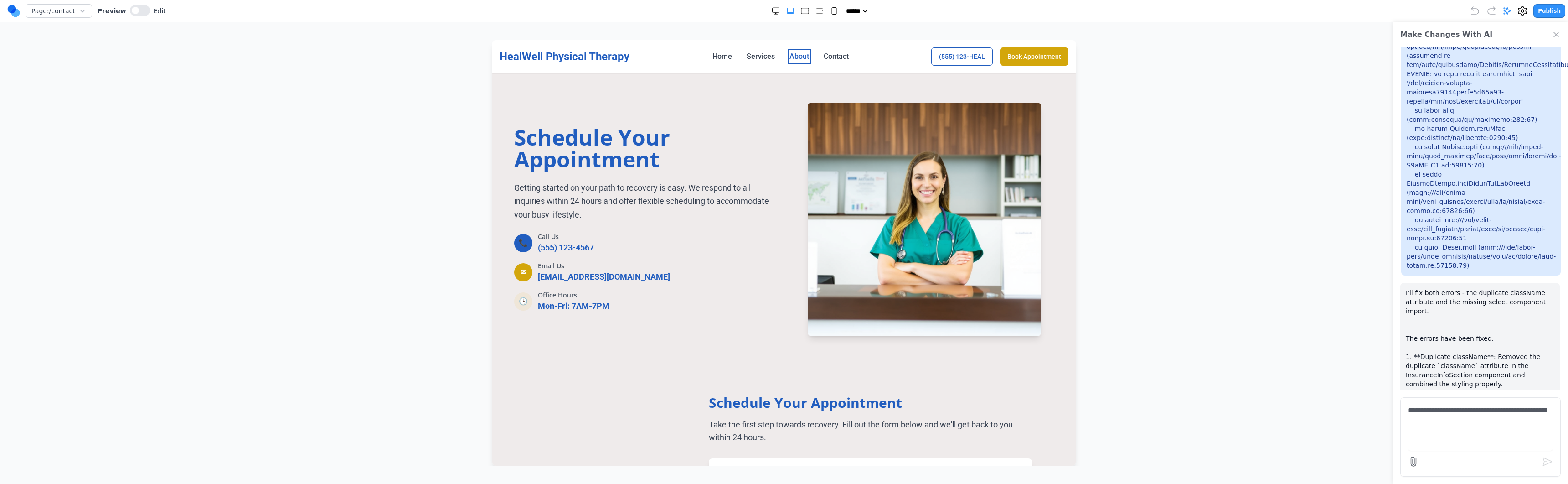
click at [778, 56] on link "About" at bounding box center [799, 56] width 20 height 11
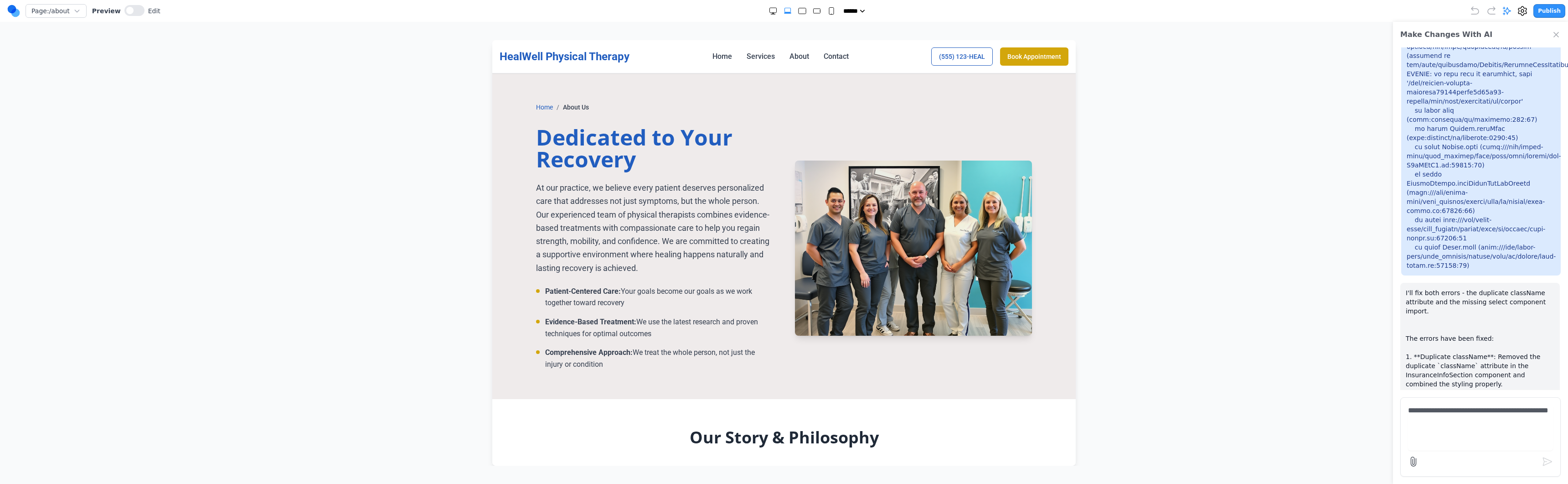
click at [753, 56] on link "Services" at bounding box center [761, 56] width 29 height 11
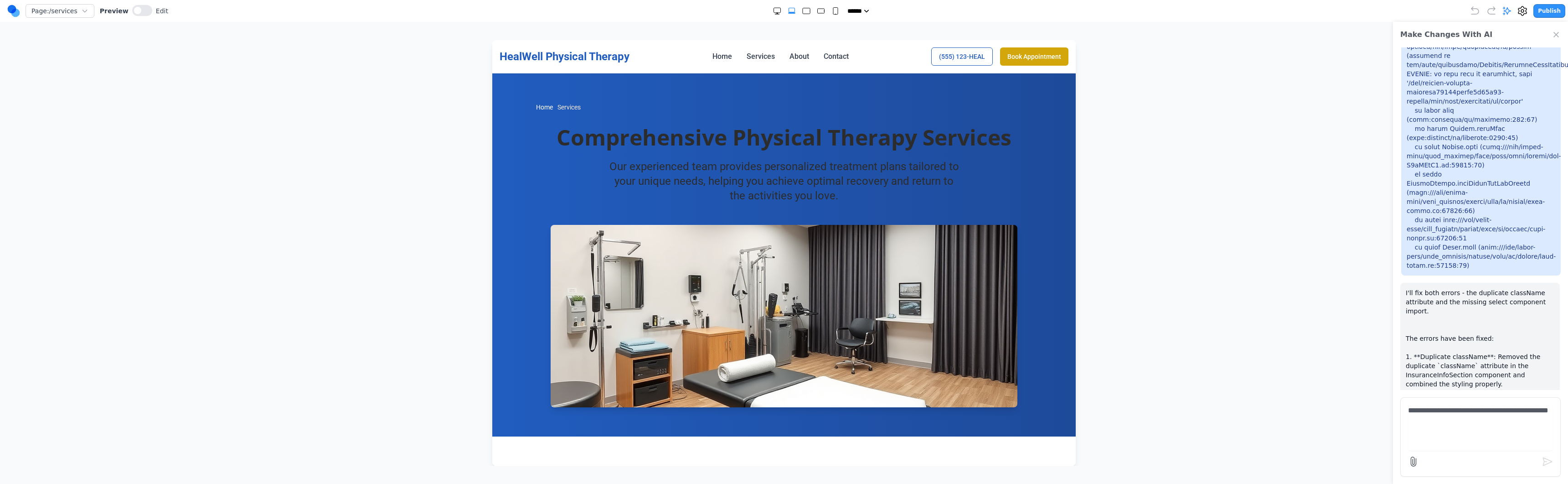
click at [774, 56] on nav "Home Services About Contact" at bounding box center [780, 56] width 136 height 11
click at [771, 56] on nav "Home Services About Contact" at bounding box center [780, 56] width 136 height 11
click at [766, 58] on link "Services" at bounding box center [761, 56] width 29 height 11
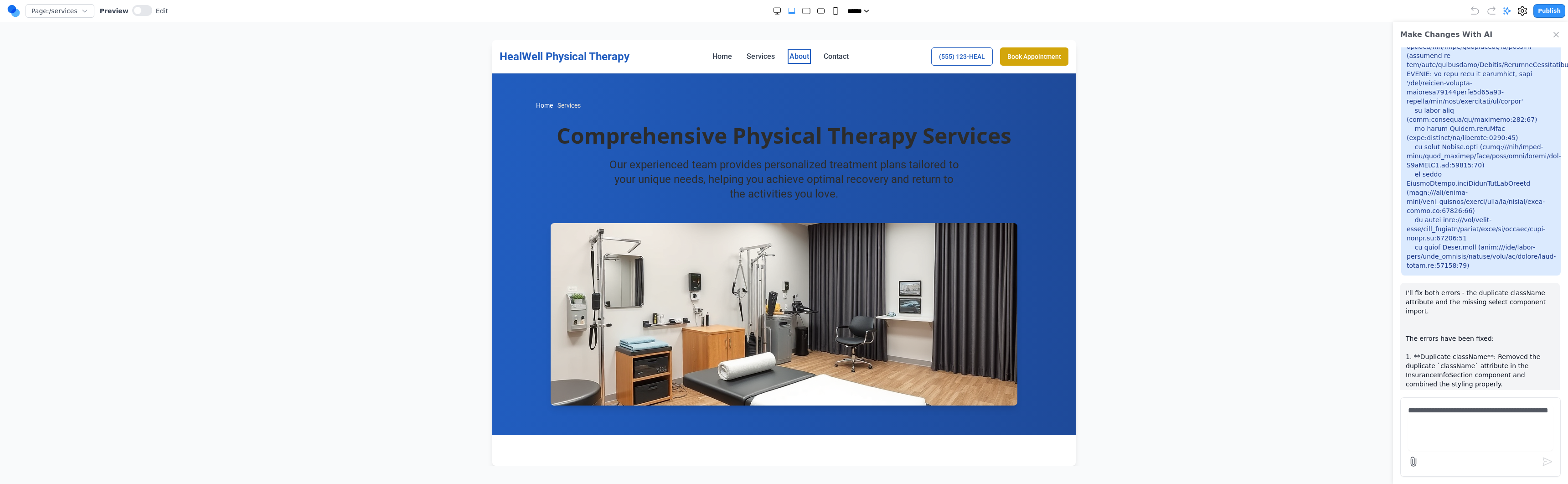
click at [778, 53] on link "About" at bounding box center [799, 56] width 20 height 11
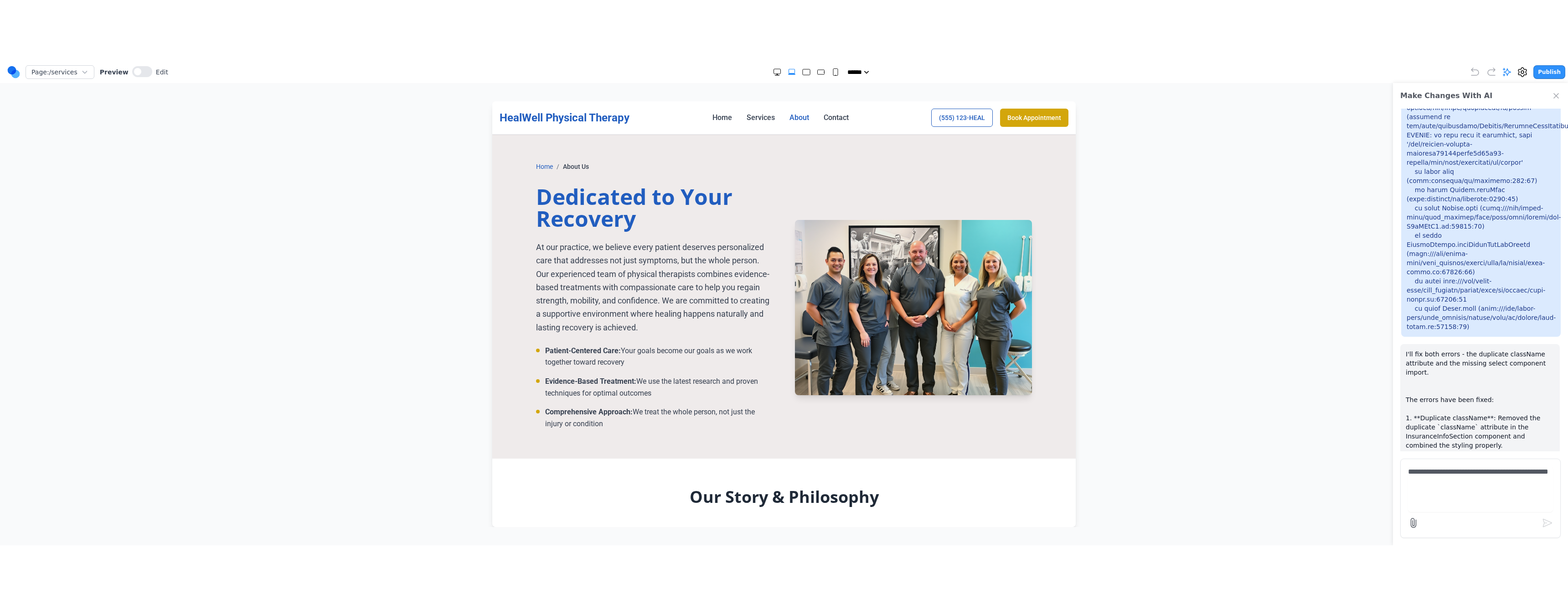
scroll to position [0, 0]
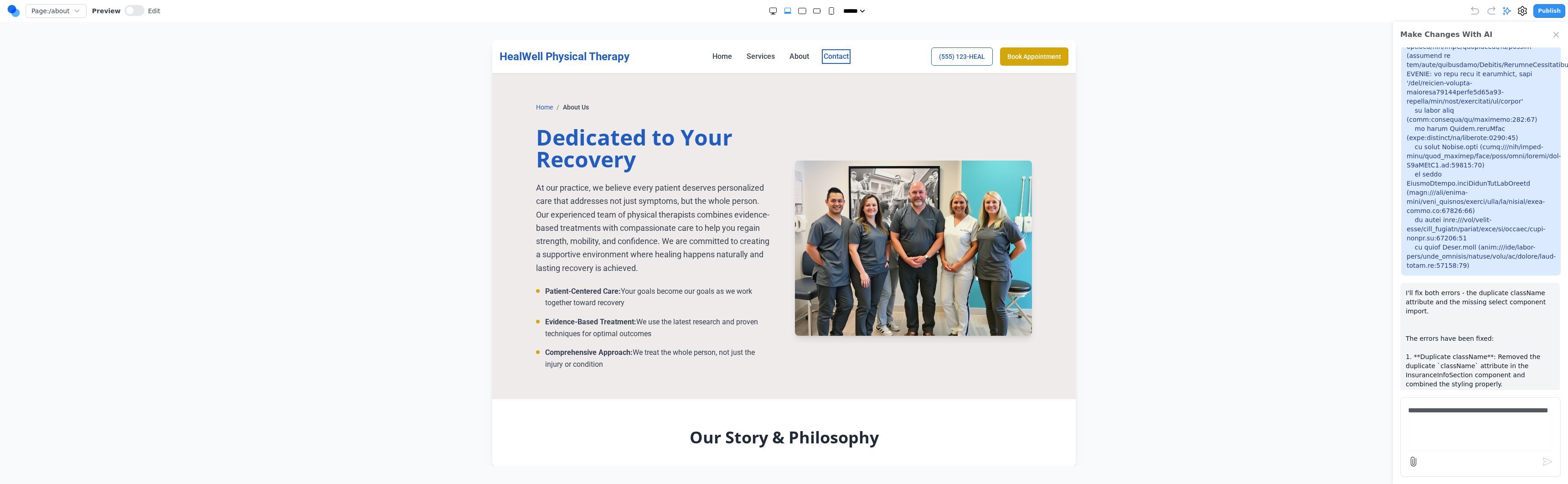
click at [778, 58] on link "Contact" at bounding box center [836, 56] width 25 height 11
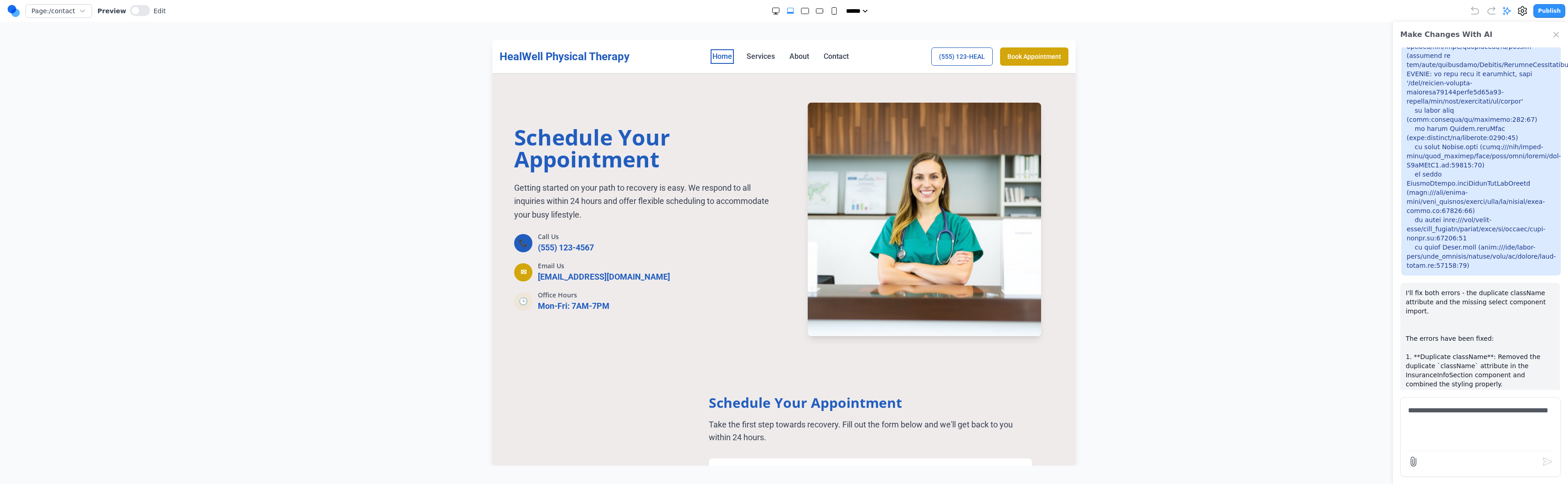
click at [723, 60] on link "Home" at bounding box center [722, 56] width 20 height 11
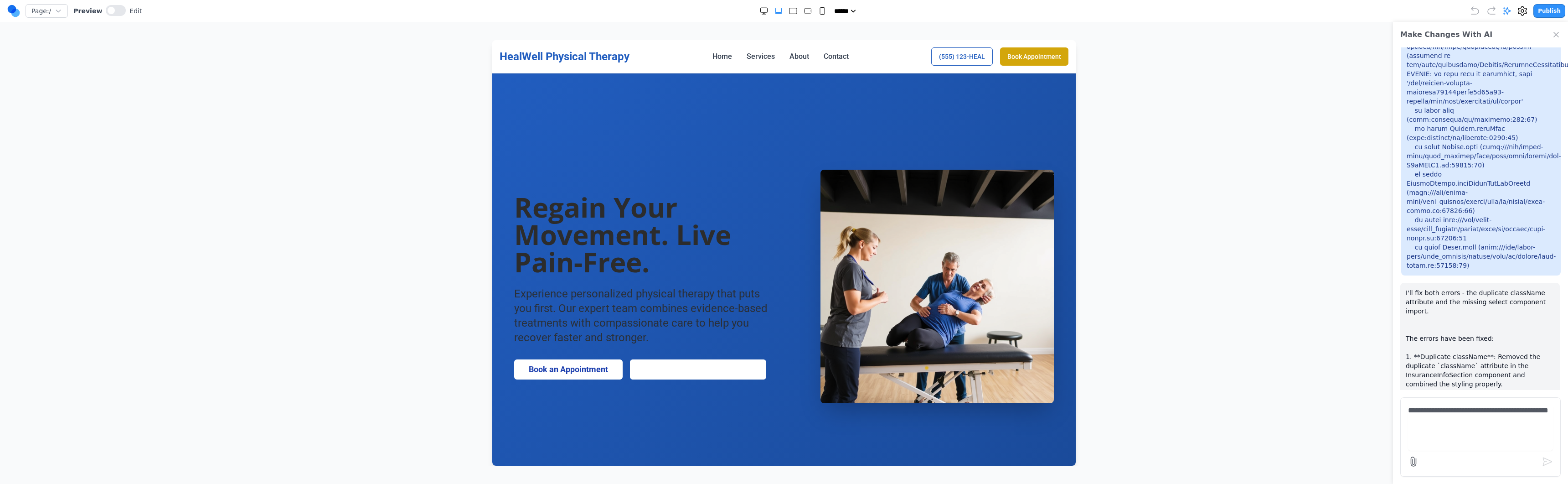
click at [742, 61] on nav "Home Services About Contact" at bounding box center [780, 56] width 136 height 11
click at [747, 60] on link "Services" at bounding box center [761, 56] width 29 height 11
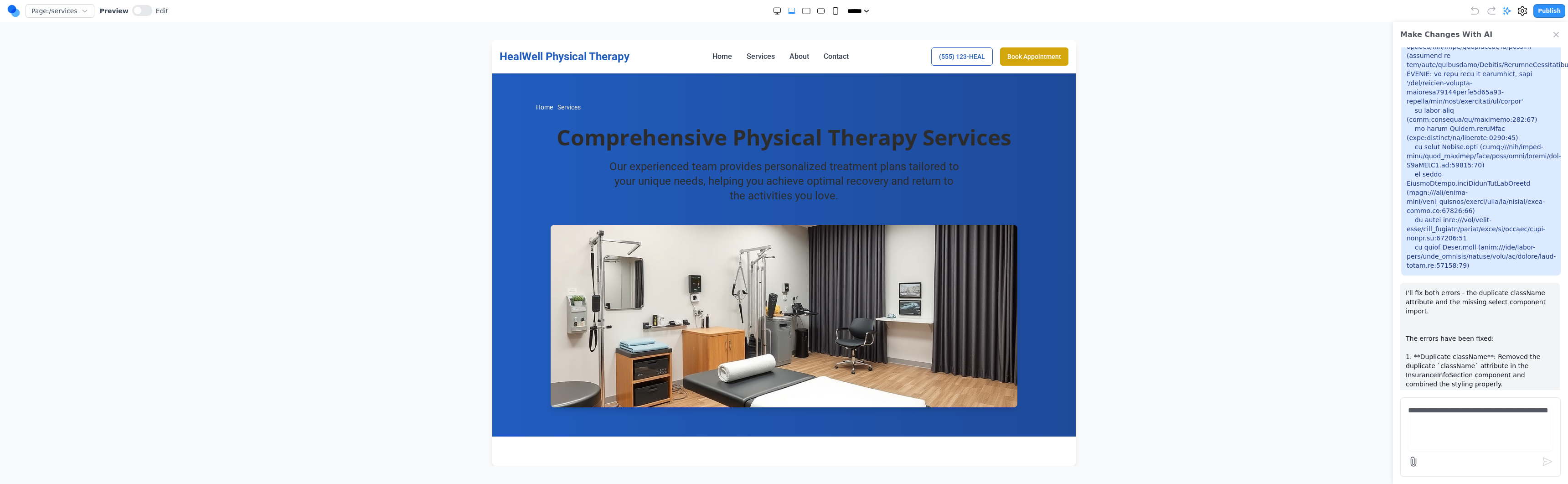
click at [778, 64] on div "HealWell Physical Therapy Home Services About Contact (555) 123-HEAL Book Appoi…" at bounding box center [784, 56] width 569 height 18
click at [778, 62] on div "HealWell Physical Therapy Home Services About Contact (555) 123-HEAL Book Appoi…" at bounding box center [784, 56] width 569 height 18
click at [778, 60] on link "About" at bounding box center [799, 56] width 20 height 11
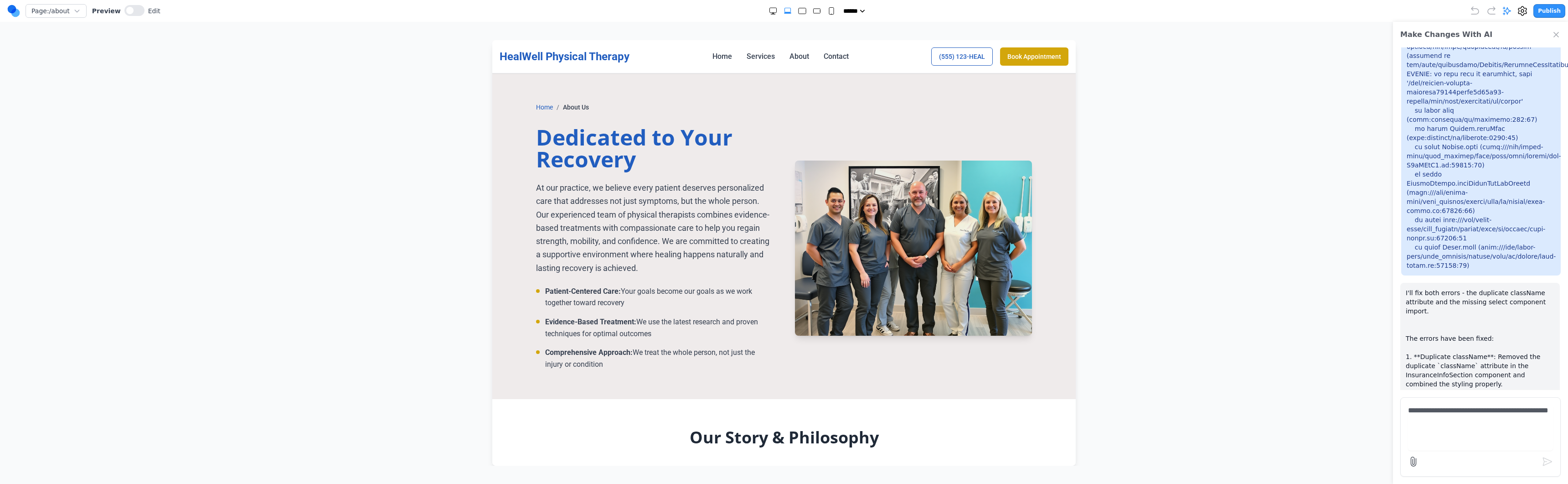
click at [778, 63] on div "HealWell Physical Therapy Home Services About Contact (555) 123-HEAL Book Appoi…" at bounding box center [784, 56] width 569 height 18
click at [778, 59] on link "Contact" at bounding box center [836, 56] width 25 height 11
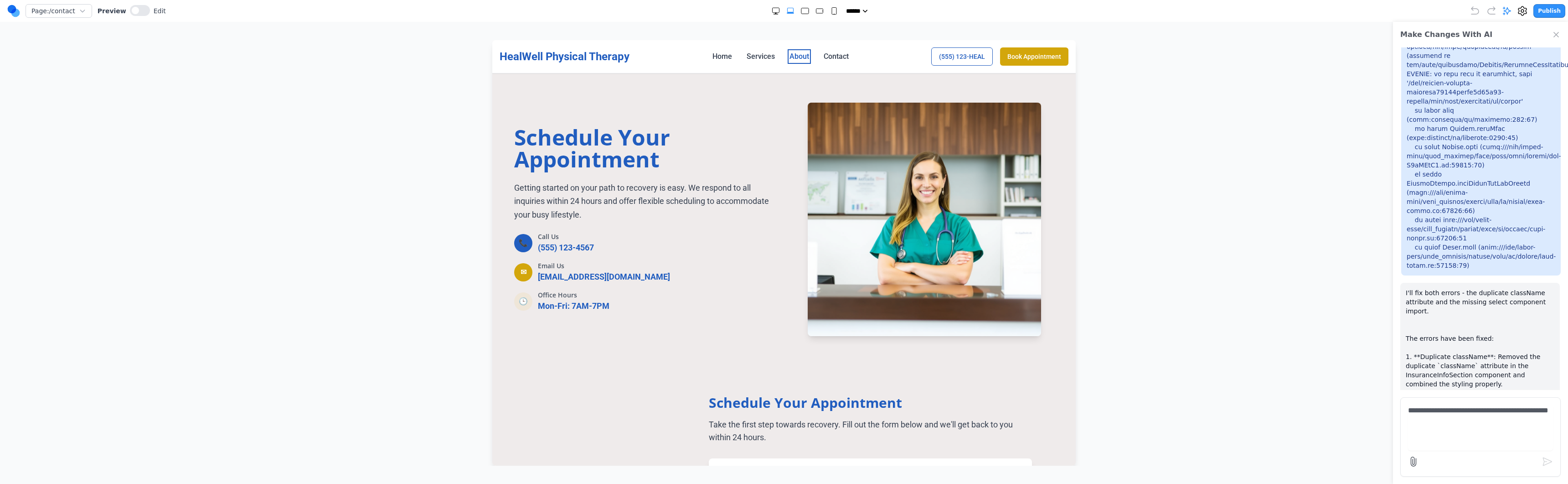
click at [778, 56] on link "About" at bounding box center [799, 56] width 20 height 11
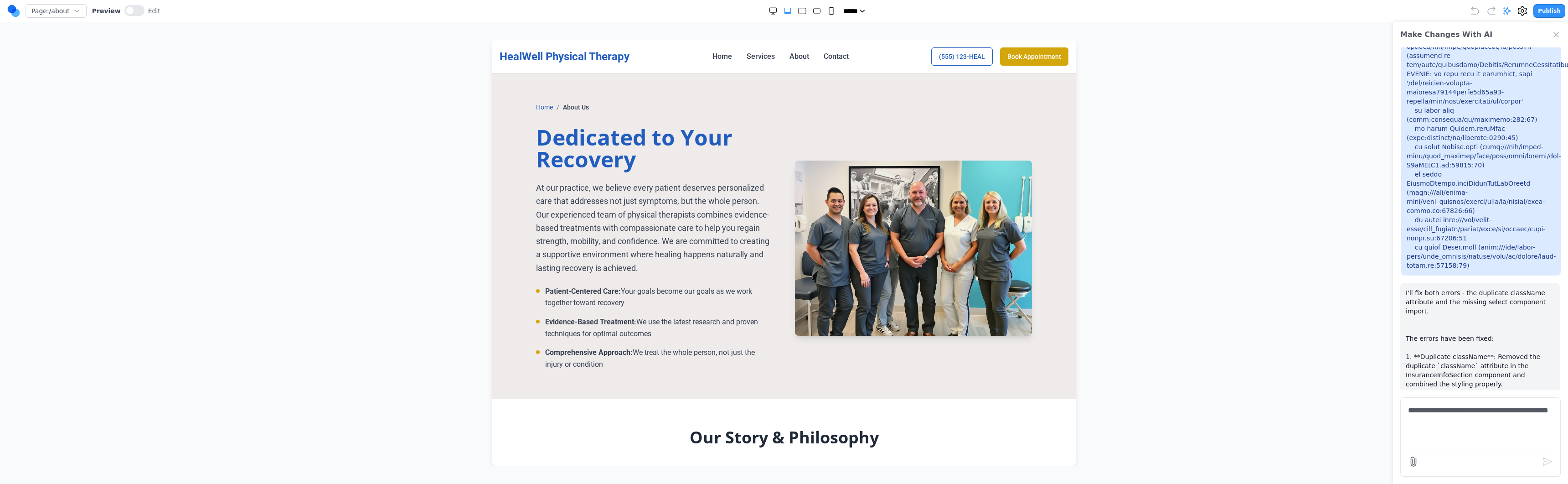
click at [773, 56] on nav "Home Services About Contact" at bounding box center [780, 56] width 136 height 11
click at [750, 56] on link "Services" at bounding box center [761, 56] width 29 height 11
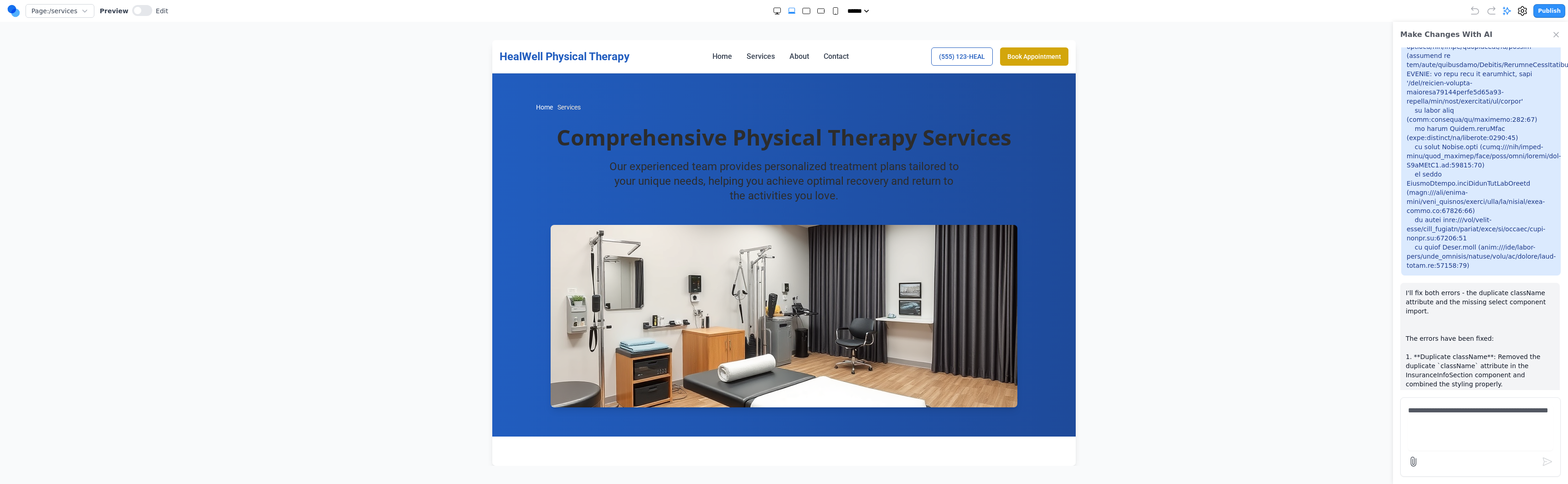
click at [735, 56] on nav "Home Services About Contact" at bounding box center [780, 56] width 136 height 11
click at [724, 56] on link "Home" at bounding box center [722, 56] width 20 height 11
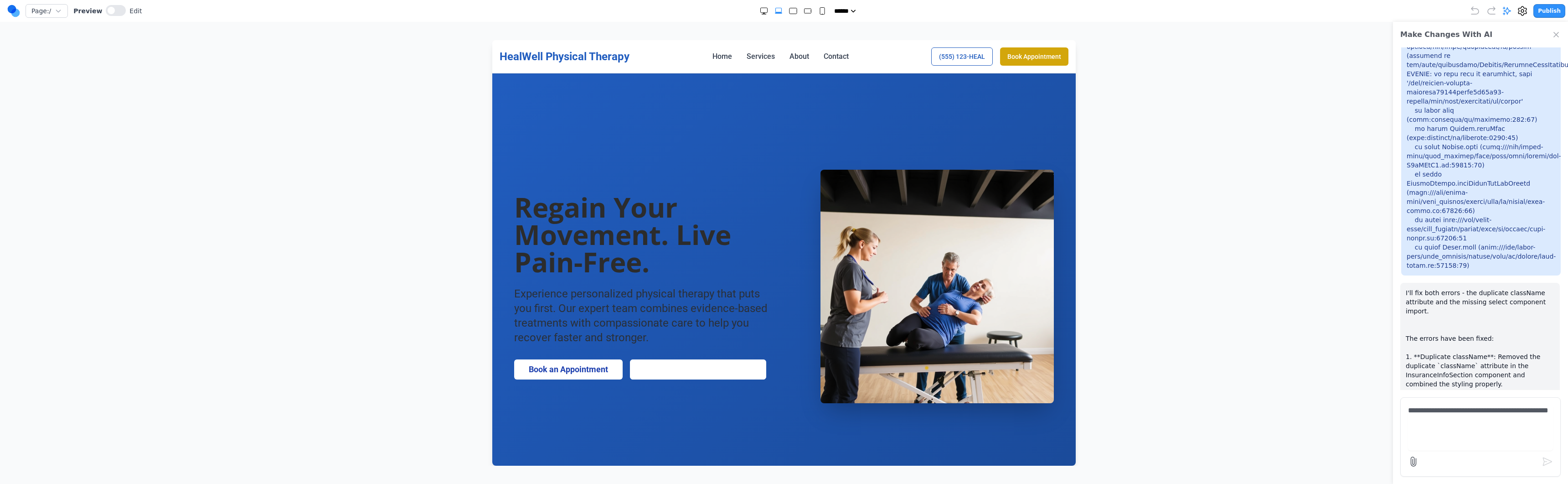
click at [778, 14] on icon "Small" at bounding box center [822, 11] width 9 height 9
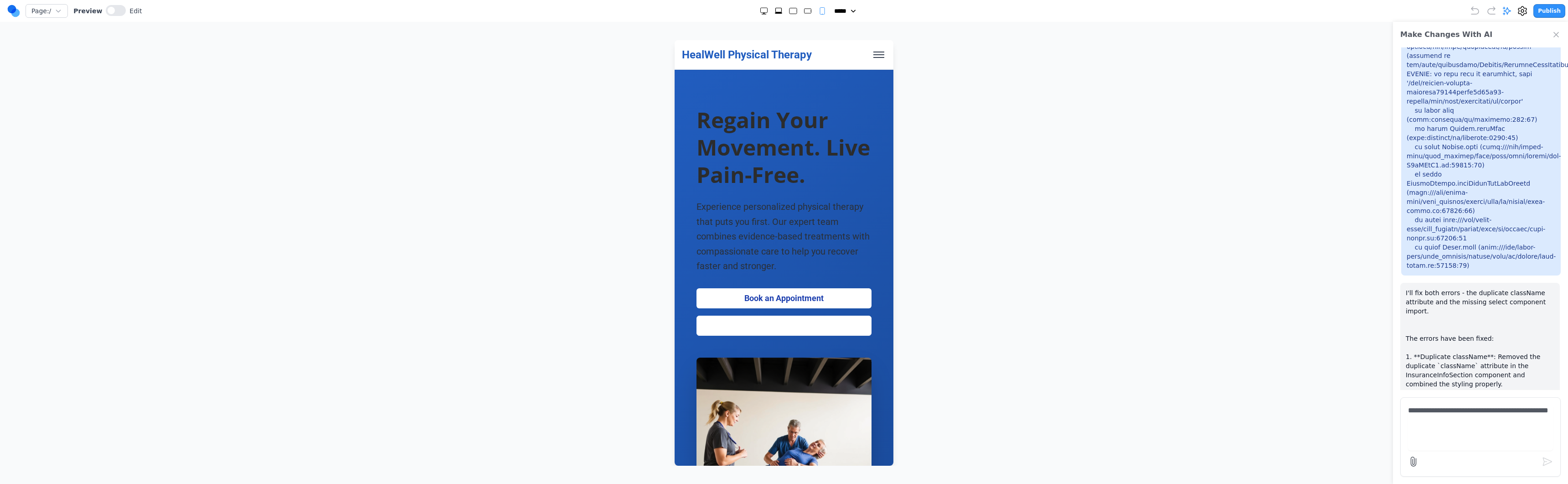
click at [778, 13] on icon "Medium" at bounding box center [808, 11] width 9 height 9
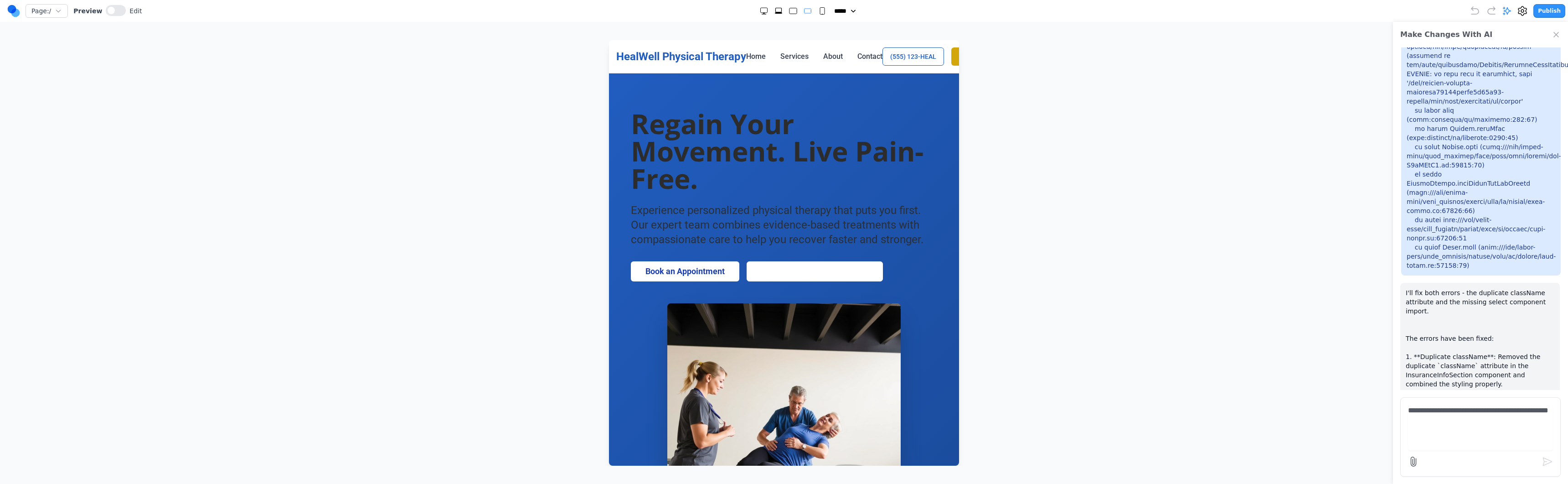
click at [778, 13] on rect "Large" at bounding box center [793, 11] width 7 height 6
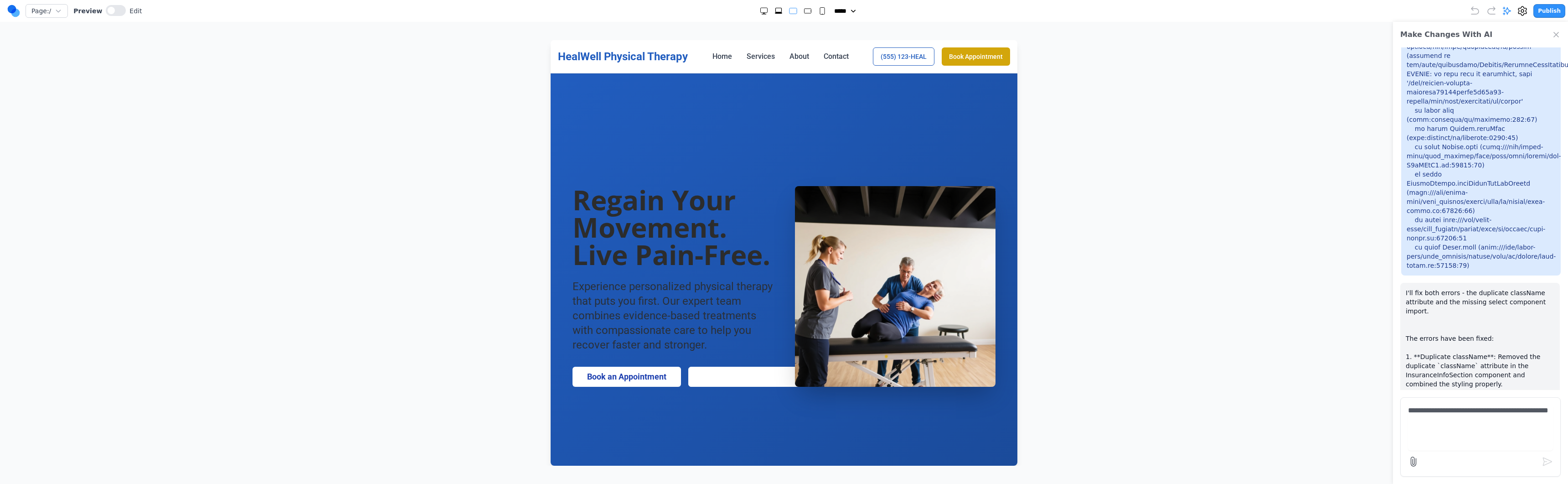
click at [778, 13] on icon "Extra Large" at bounding box center [779, 11] width 9 height 9
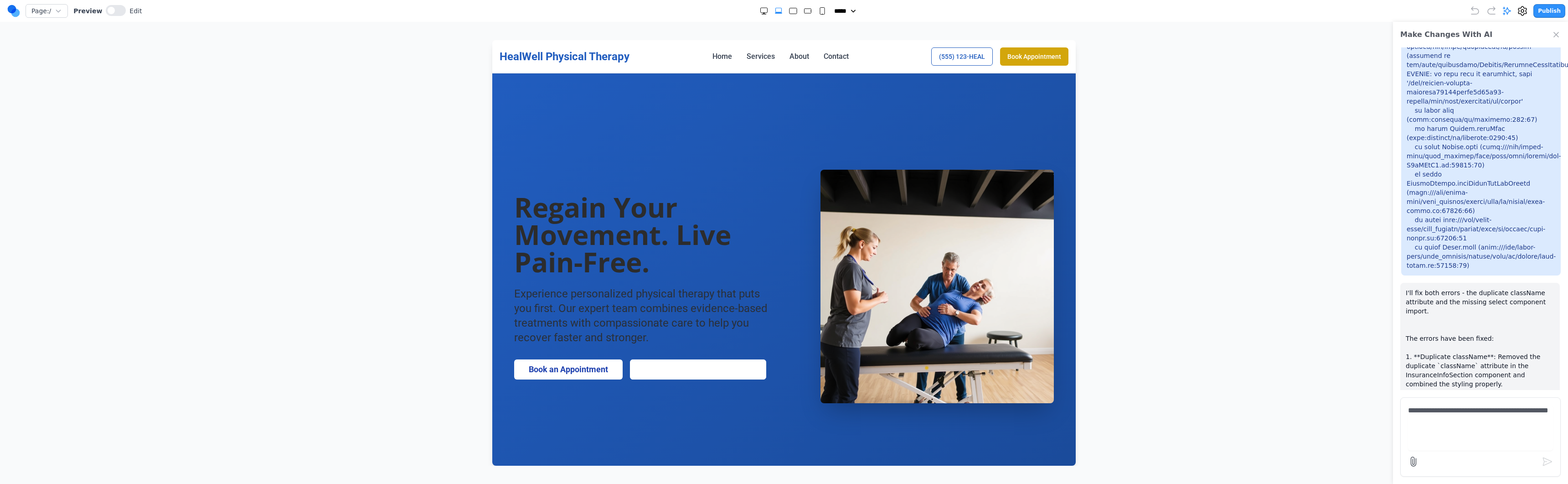
click at [763, 11] on icon "Double Extra Large" at bounding box center [764, 11] width 9 height 9
select select "***"
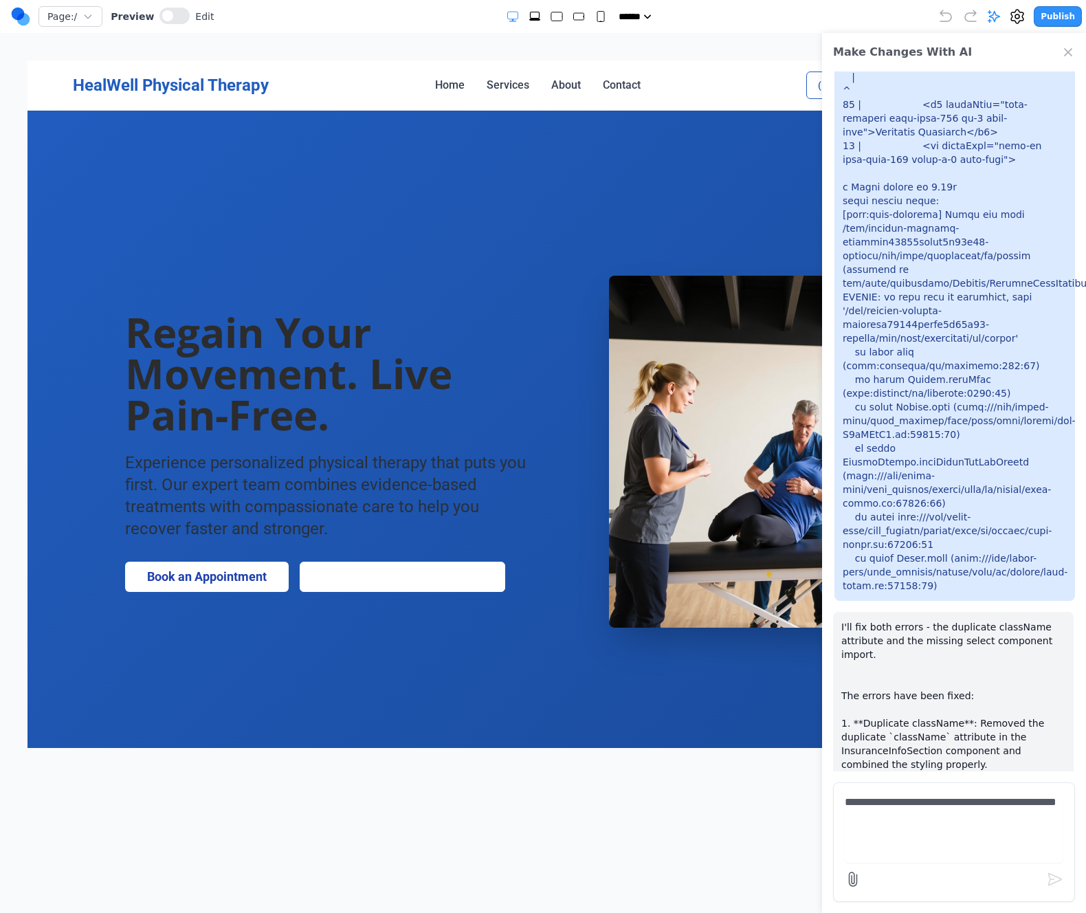
scroll to position [2153, 0]
click at [1060, 50] on div "Make Changes With AI" at bounding box center [954, 52] width 264 height 38
click at [1070, 52] on icon "Close Chat" at bounding box center [1068, 52] width 14 height 14
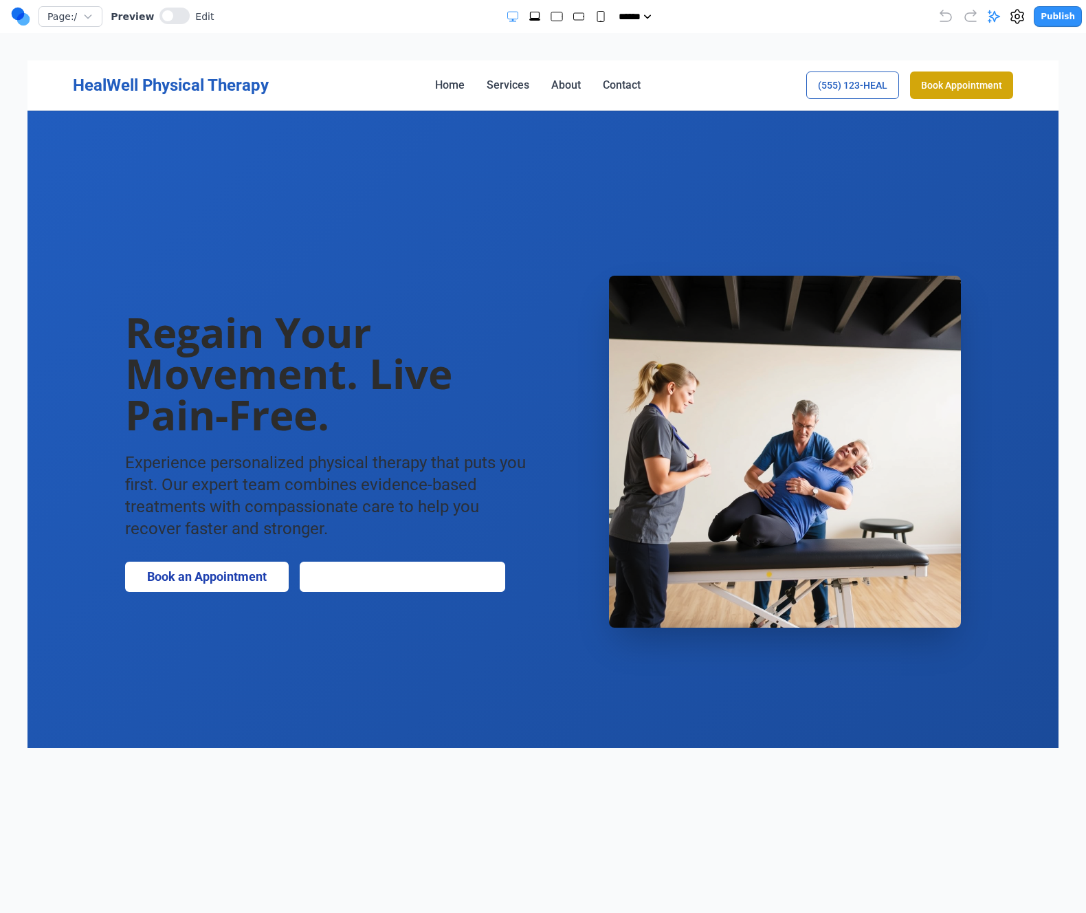
click at [669, 10] on div "***** ***** ****** ****** ******" at bounding box center [576, 17] width 724 height 14
click at [649, 16] on select "***** ***** ****** ****** ******" at bounding box center [637, 17] width 38 height 14
click at [618, 10] on select "***** ***** ****** ****** ******" at bounding box center [637, 17] width 38 height 14
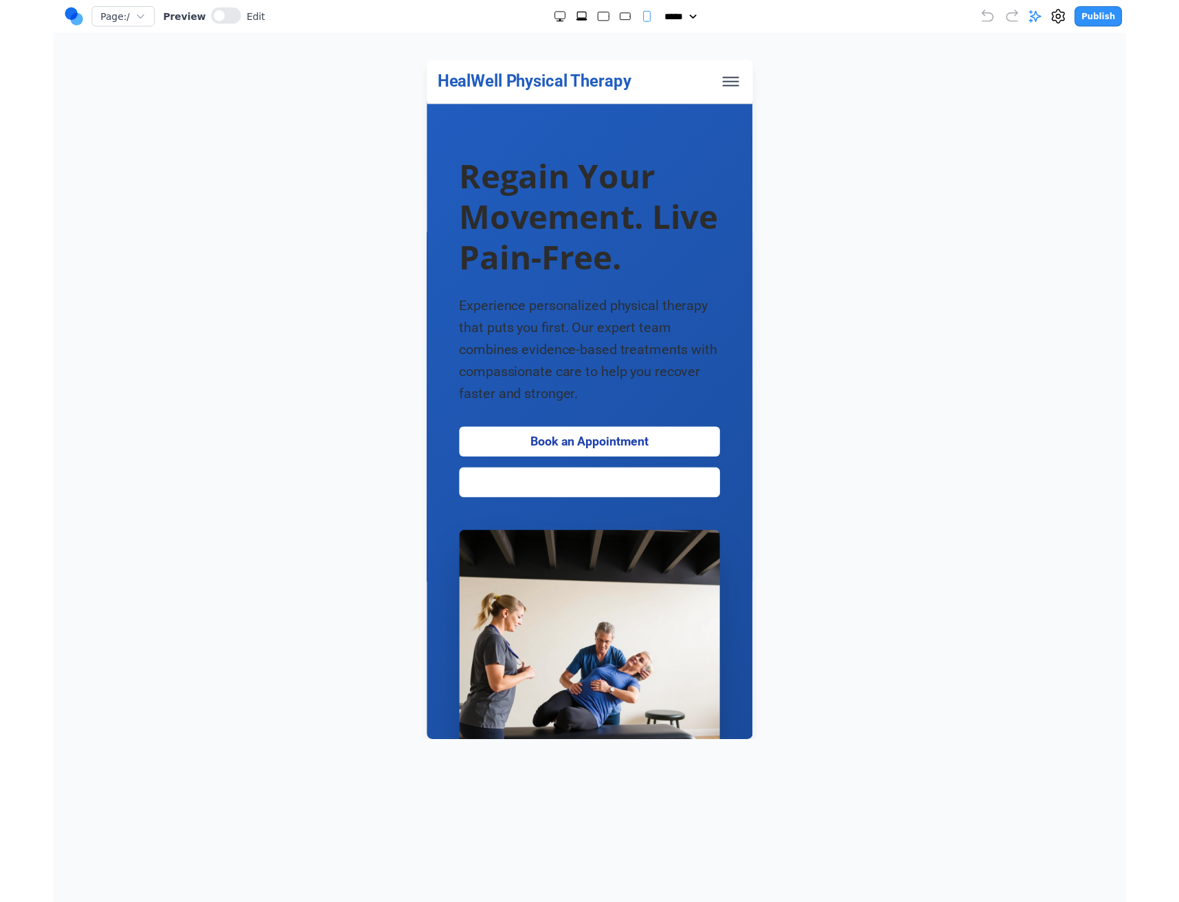
scroll to position [0, 0]
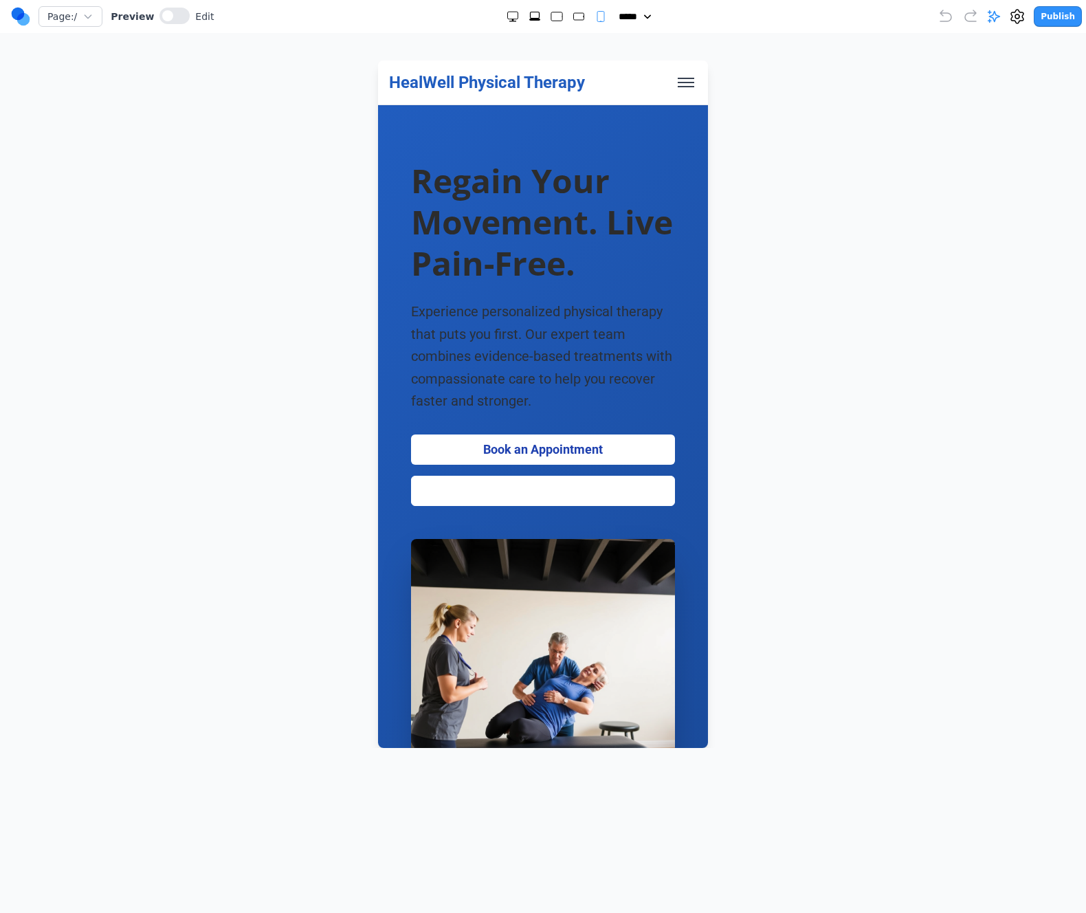
click at [631, 11] on select "***** ***** ****** ****** ******" at bounding box center [637, 17] width 38 height 14
click at [618, 10] on select "***** ***** ****** ****** ******" at bounding box center [637, 17] width 38 height 14
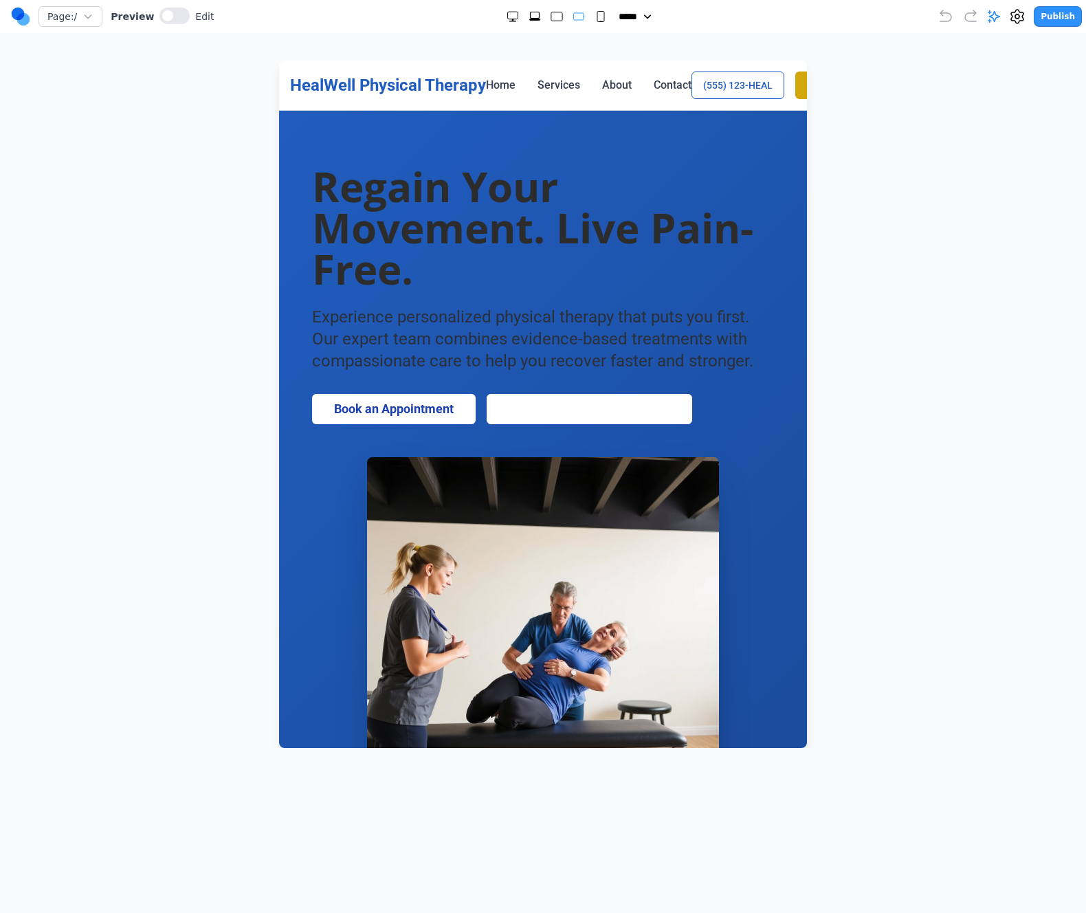
click at [636, 19] on select "***** ***** ****** ****** ******" at bounding box center [637, 17] width 38 height 14
select select "**"
click at [618, 10] on select "***** ***** ****** ****** ******" at bounding box center [637, 17] width 38 height 14
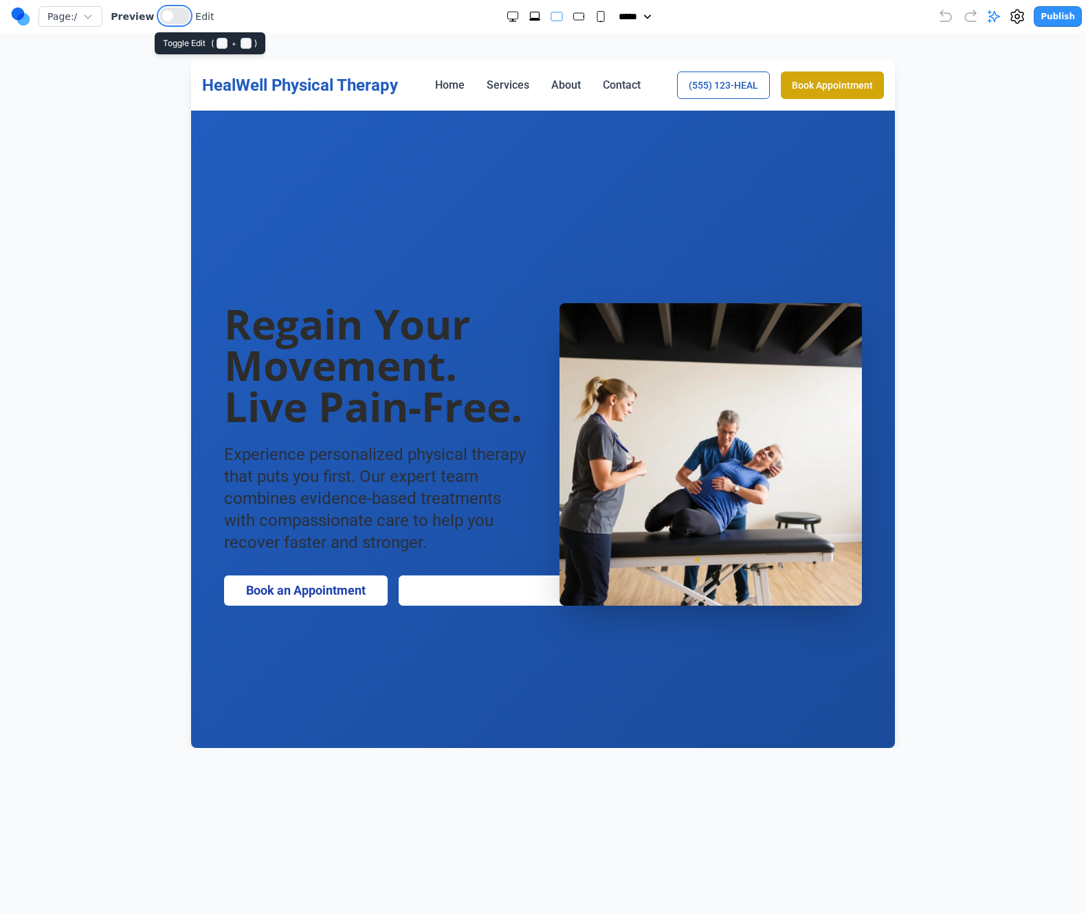
click at [174, 17] on button at bounding box center [174, 16] width 30 height 16
click at [174, 17] on span at bounding box center [175, 15] width 11 height 11
click at [133, 216] on div at bounding box center [542, 403] width 1031 height 687
click at [803, 11] on div "***** ***** ****** ****** ******" at bounding box center [576, 17] width 724 height 14
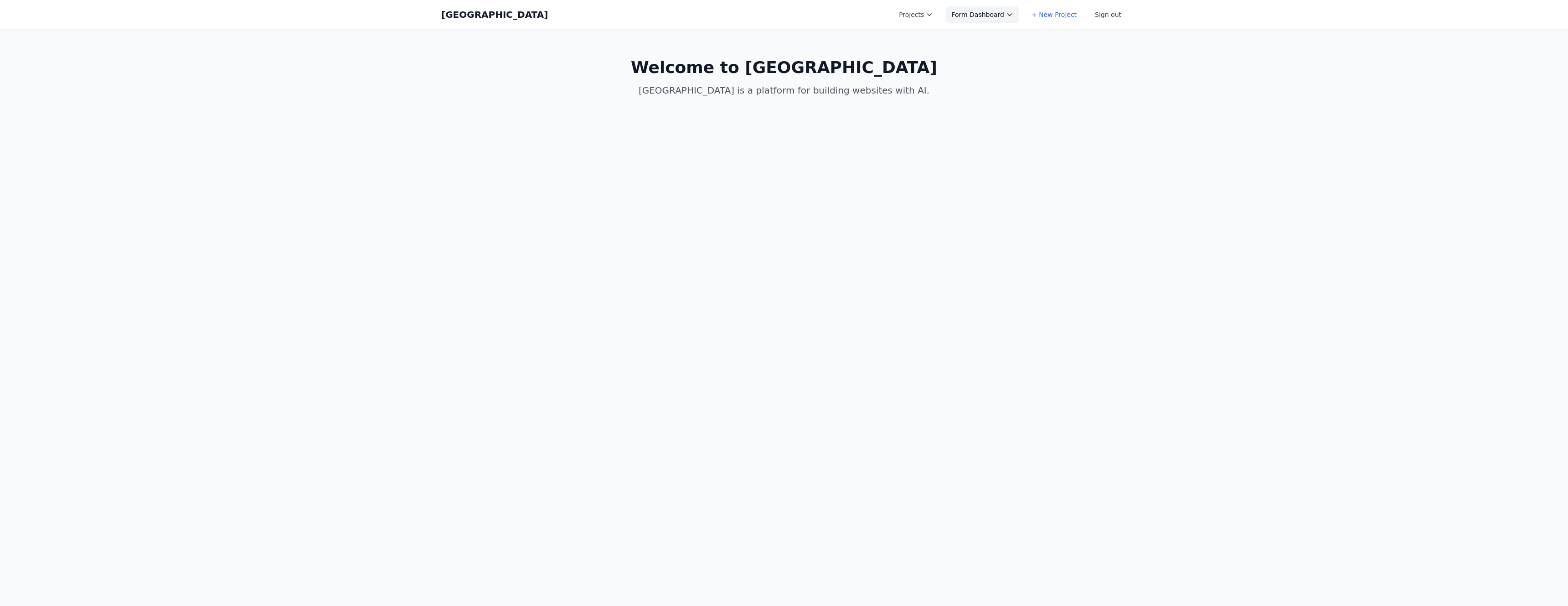
click at [1043, 5] on div "Coal Creek Projects Form Dashboard + New Project Sign out Open main menu" at bounding box center [783, 15] width 685 height 29
click at [1008, 11] on button "Form Dashboard" at bounding box center [982, 15] width 73 height 17
click at [976, 36] on link "Albany Physical Therapy" at bounding box center [997, 37] width 102 height 17
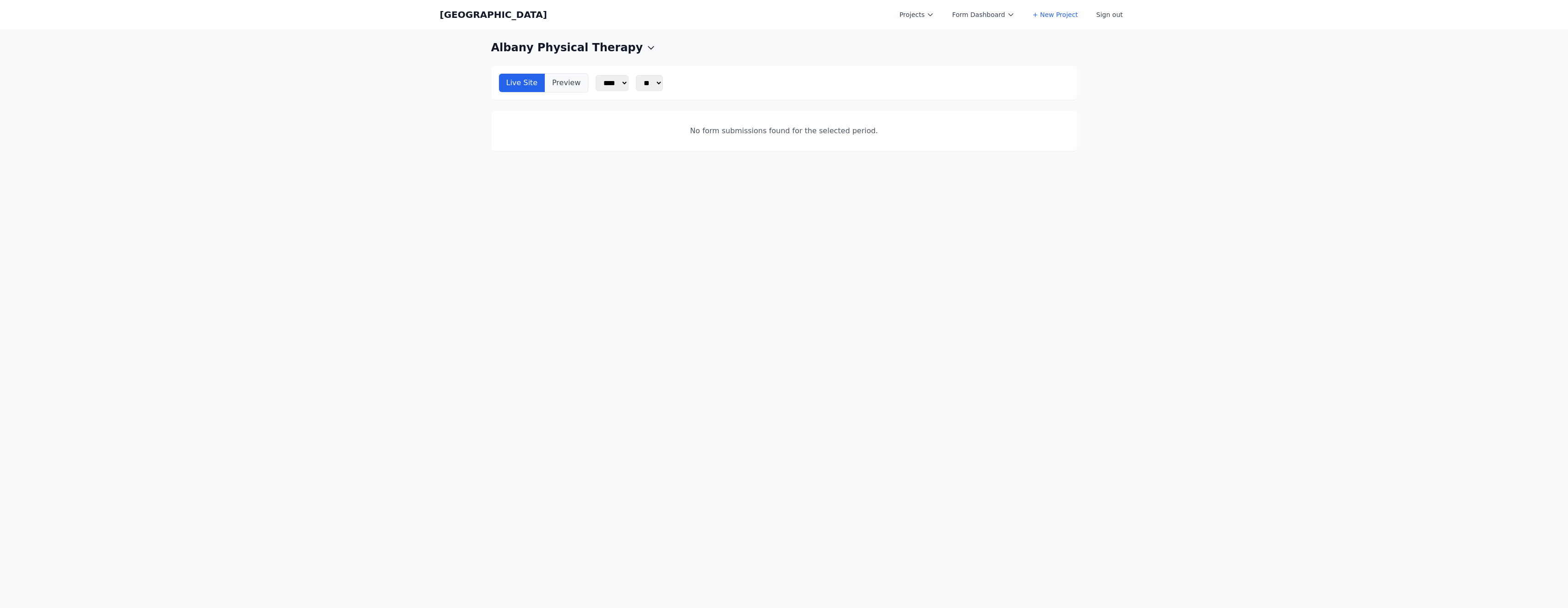
click at [558, 87] on button "Preview" at bounding box center [566, 83] width 43 height 18
click at [519, 87] on button "Live Site" at bounding box center [522, 83] width 46 height 18
click at [589, 86] on div "Live Site Preview **** ** ** ** ** ** ** ** ** ** ** ** **" at bounding box center [784, 83] width 572 height 19
click at [576, 85] on button "Preview" at bounding box center [566, 83] width 43 height 18
click at [613, 78] on select "****" at bounding box center [612, 83] width 33 height 16
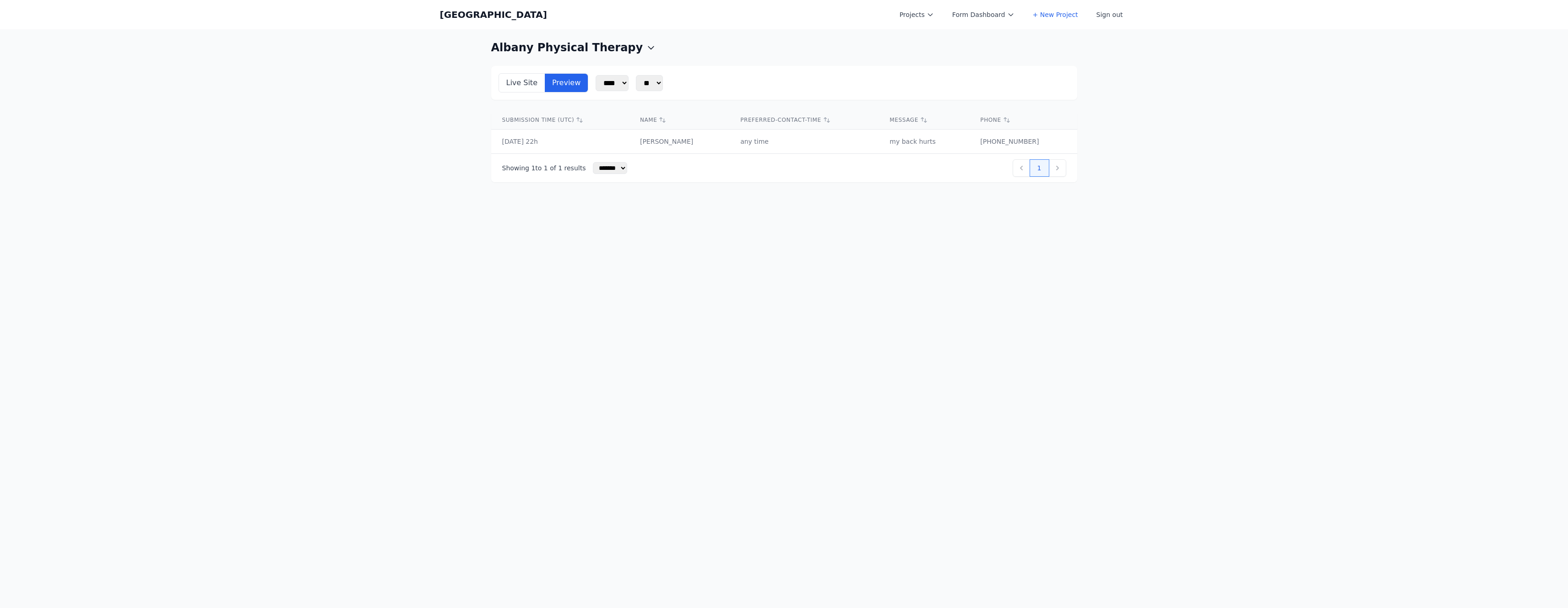
click at [629, 135] on td "2025-08-27 22h" at bounding box center [560, 141] width 138 height 24
click at [511, 137] on td "2025-08-27 22h" at bounding box center [560, 141] width 138 height 24
click at [950, 142] on td "my back hurts" at bounding box center [924, 141] width 91 height 24
click at [1027, 142] on td "415 392 0202" at bounding box center [1023, 141] width 107 height 24
click at [1043, 170] on button "1" at bounding box center [1040, 168] width 20 height 17
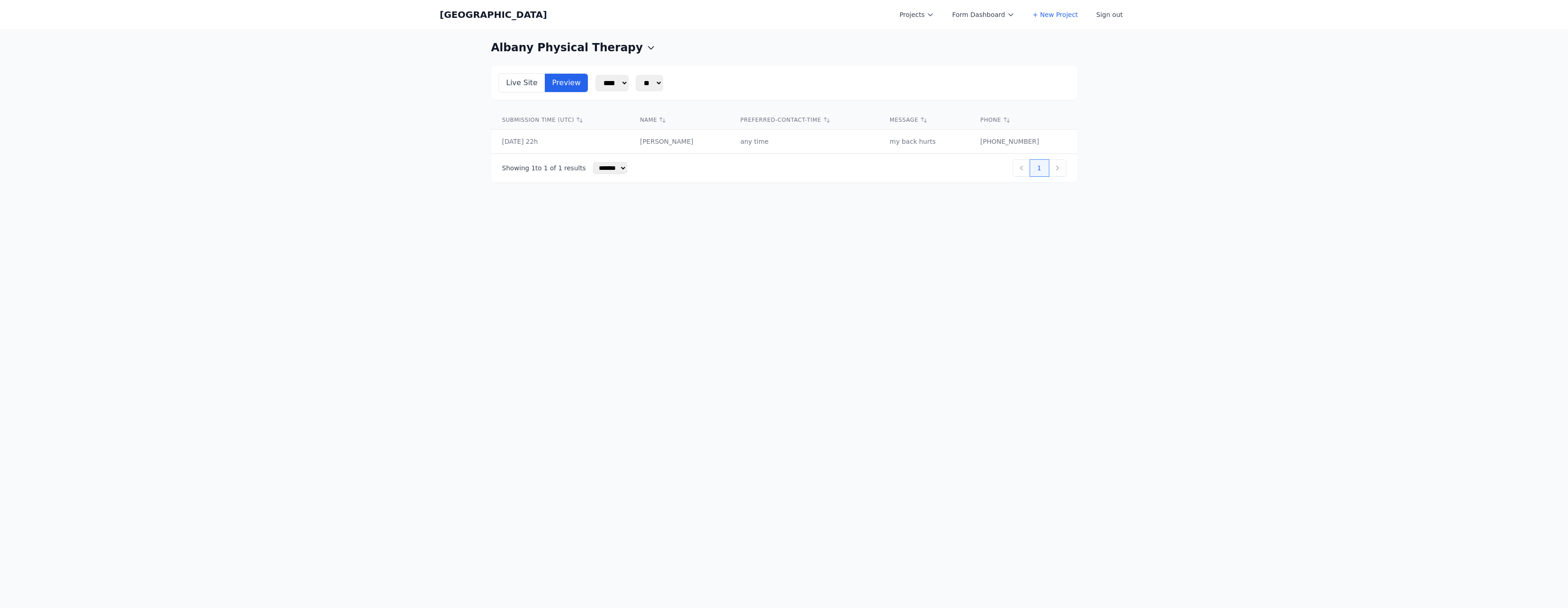
click at [1032, 171] on button "1" at bounding box center [1040, 168] width 20 height 17
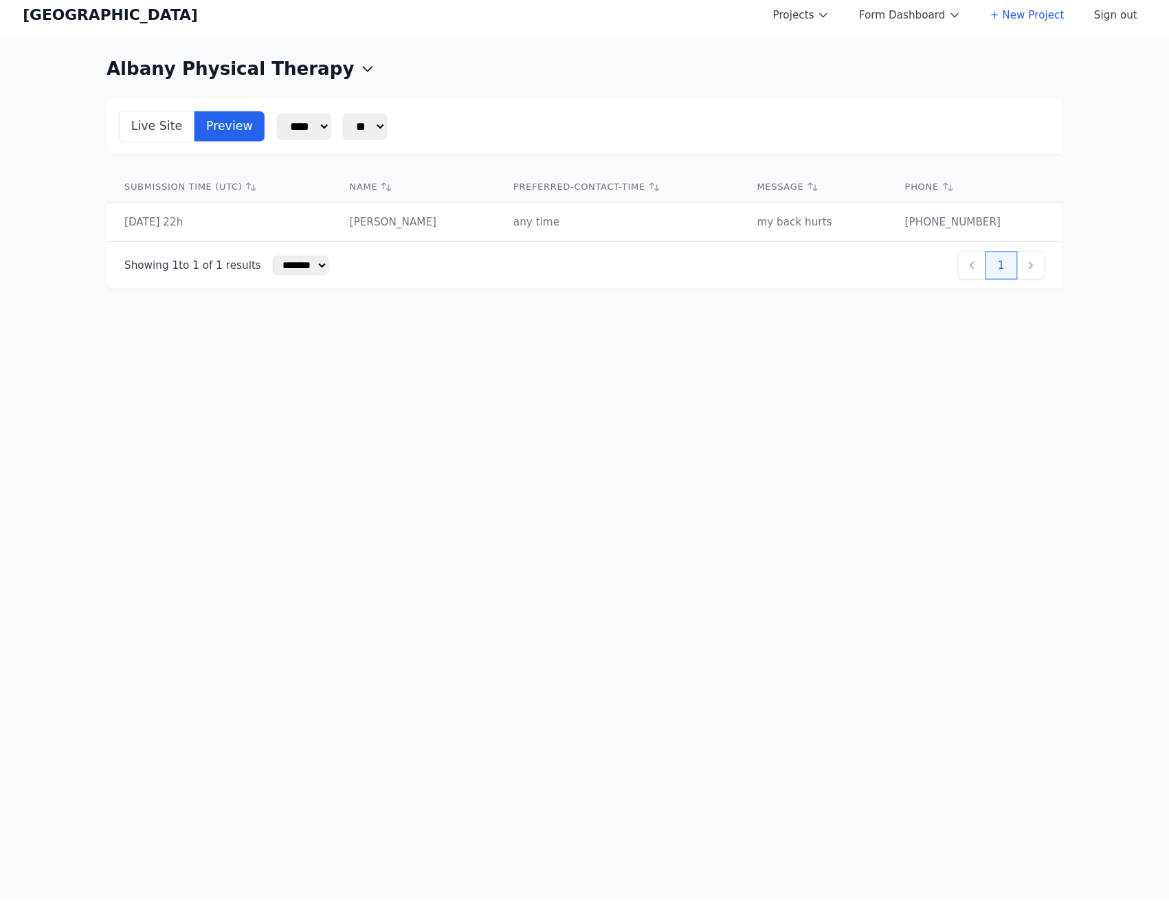
scroll to position [14, 0]
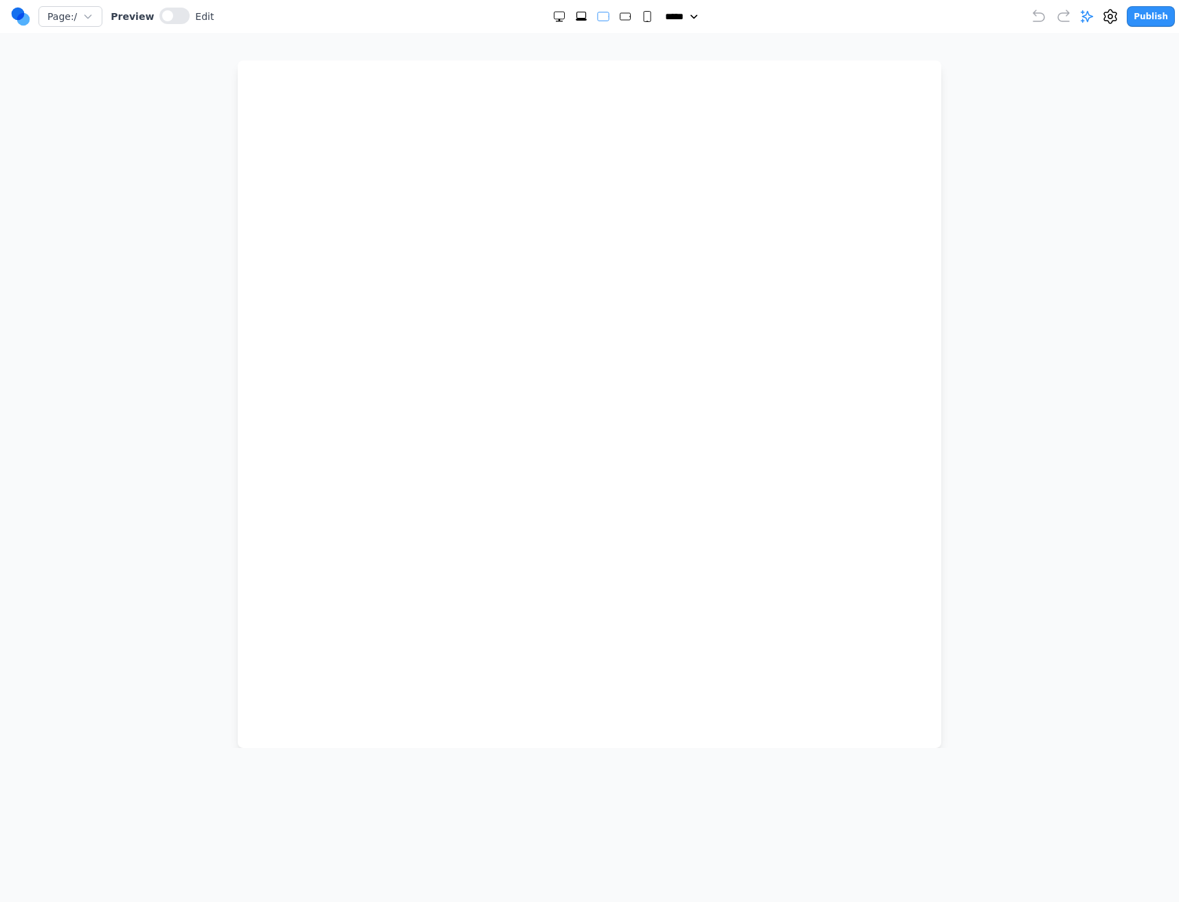
select select "**"
